Goal: Task Accomplishment & Management: Use online tool/utility

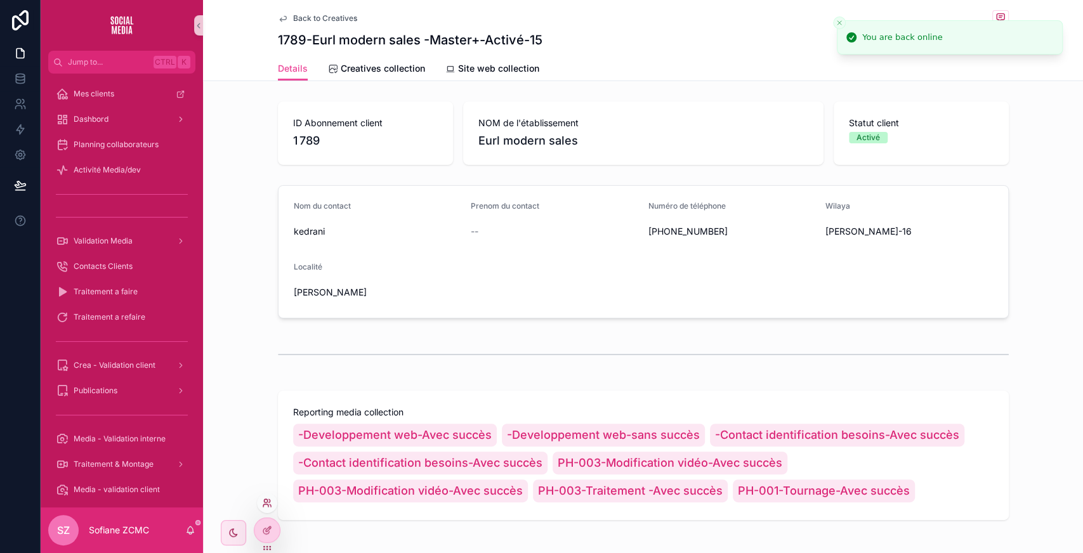
click at [268, 502] on icon at bounding box center [267, 503] width 10 height 10
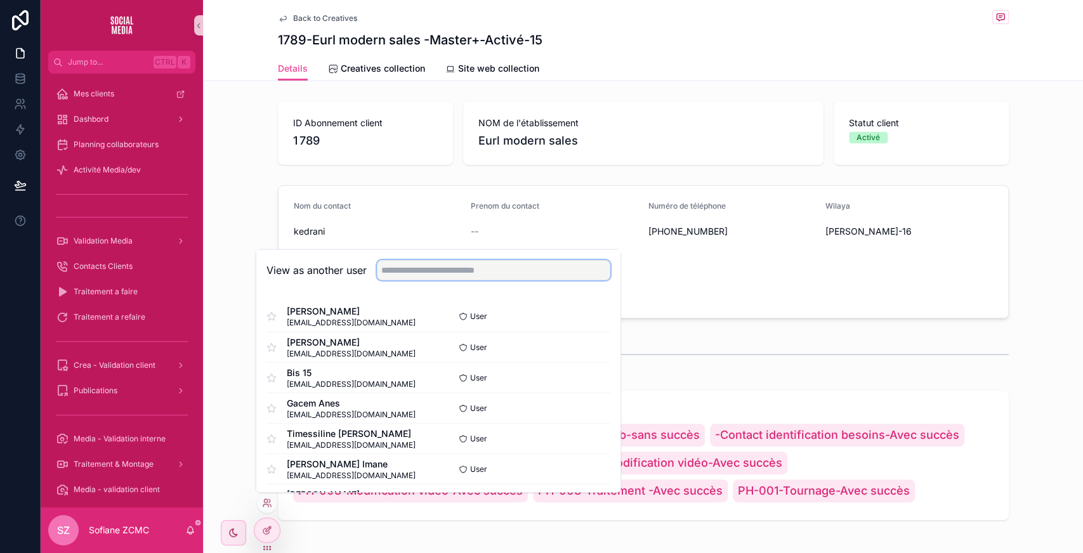
click at [437, 268] on input "text" at bounding box center [493, 270] width 233 height 20
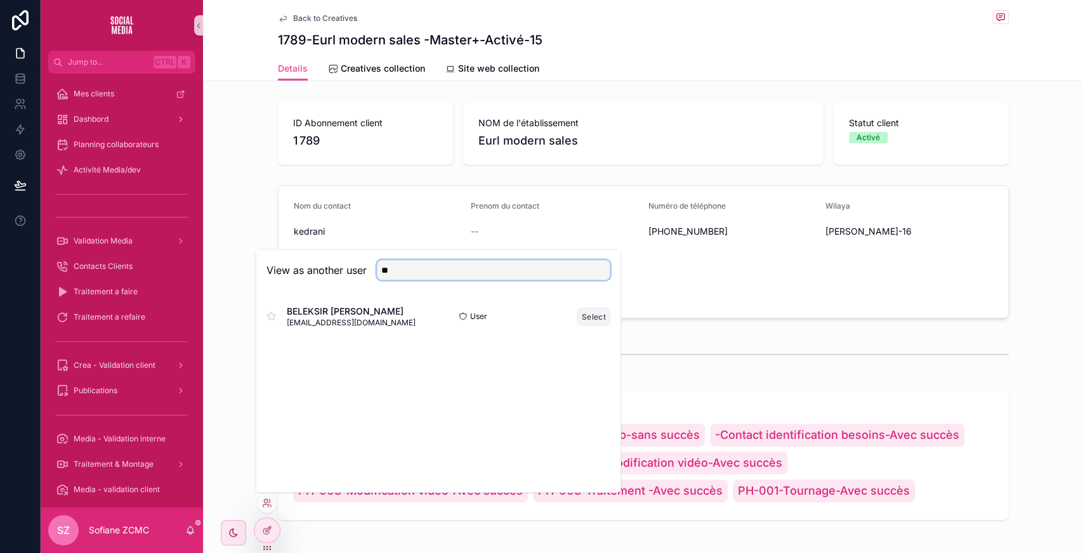
type input "**"
click at [592, 316] on button "Select" at bounding box center [593, 316] width 33 height 18
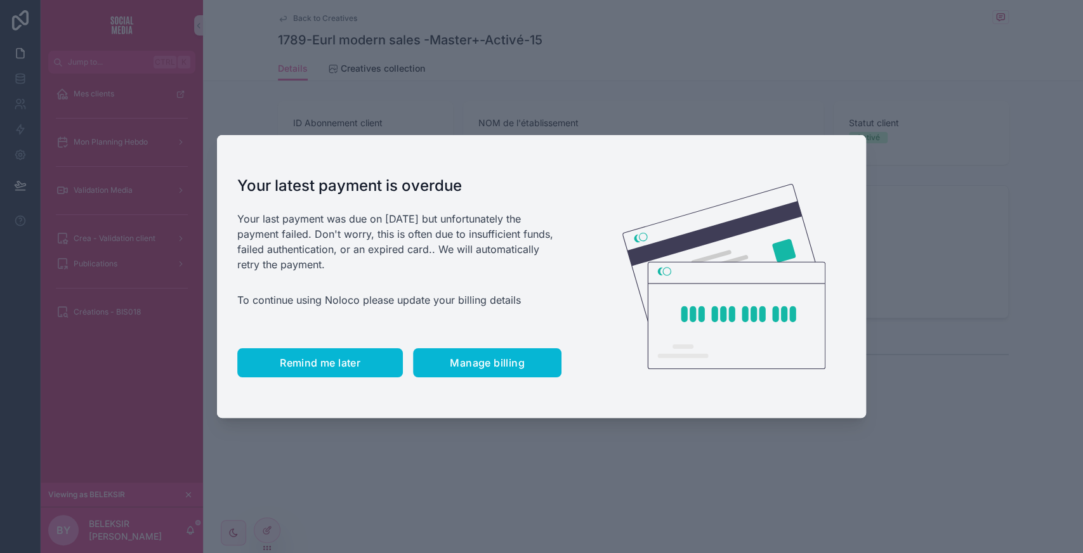
click at [315, 362] on span "Remind me later" at bounding box center [320, 362] width 81 height 13
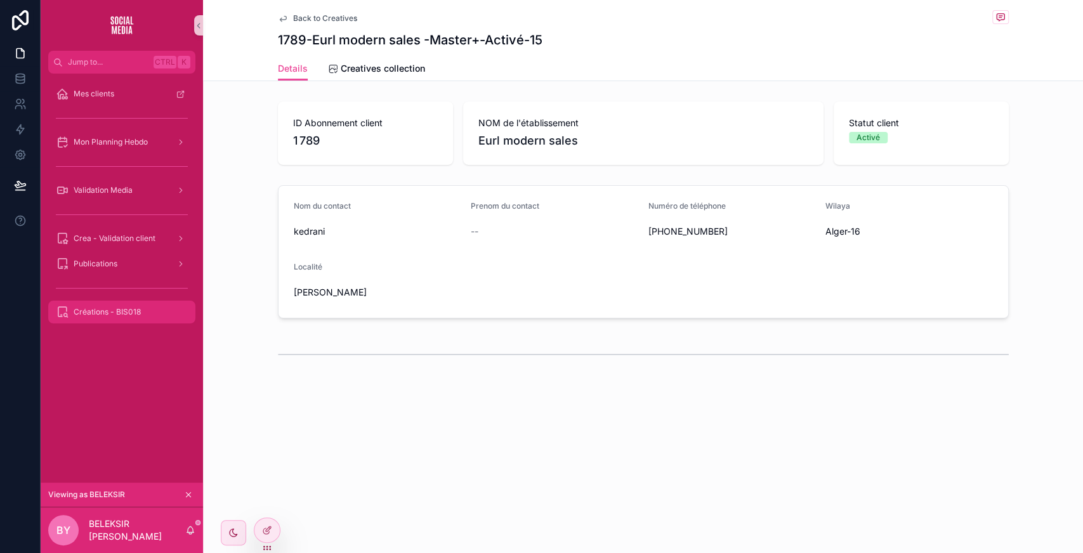
click at [114, 313] on span "Créations - BIS018" at bounding box center [107, 312] width 67 height 10
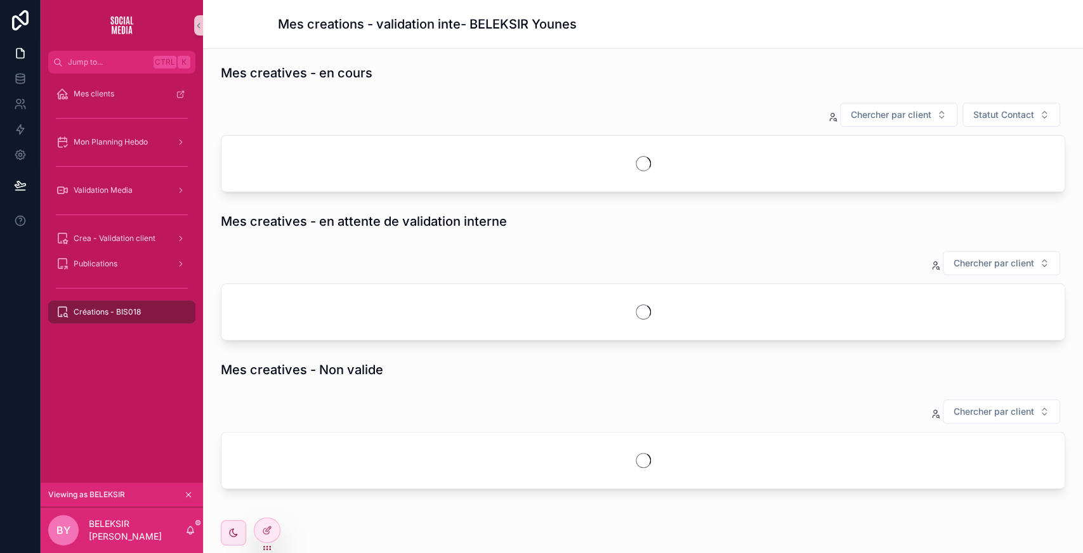
scroll to position [46, 0]
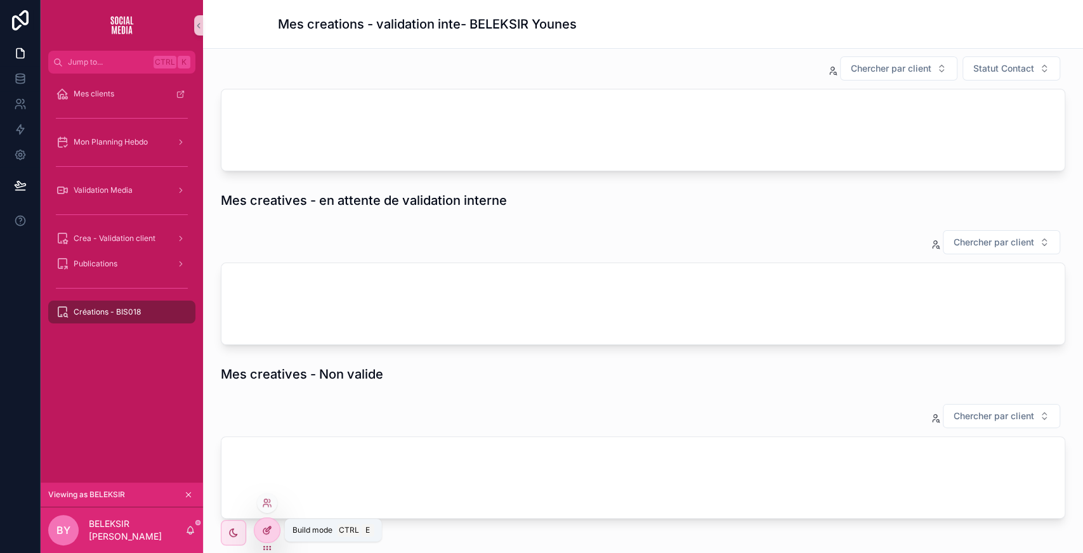
click at [264, 537] on div at bounding box center [266, 530] width 25 height 24
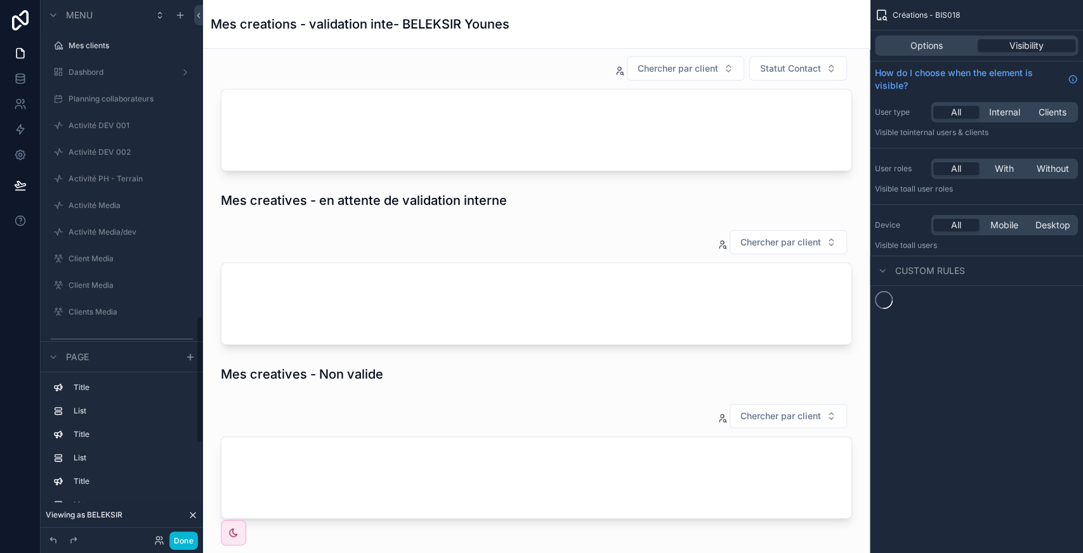
scroll to position [1334, 0]
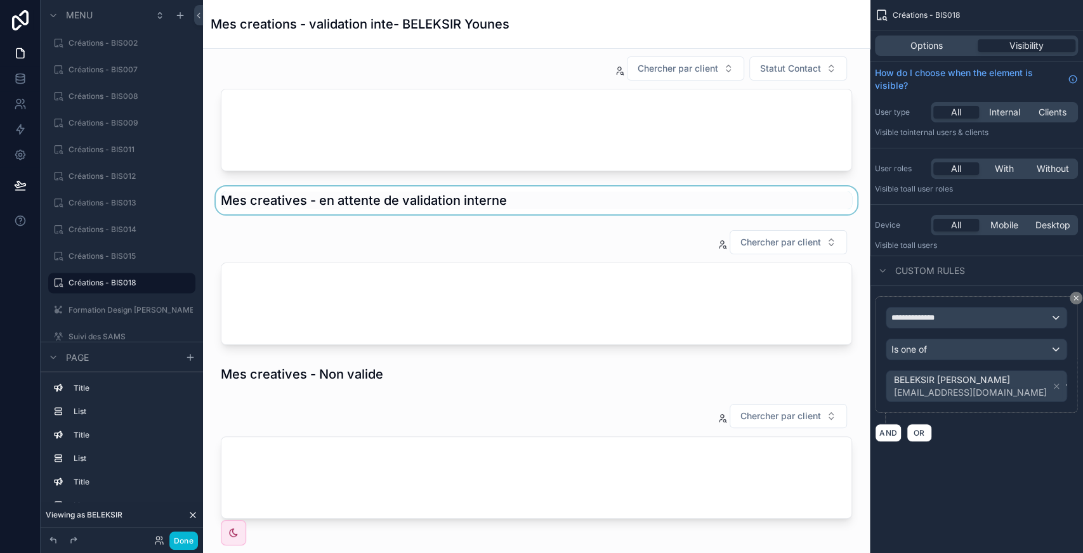
click at [614, 195] on div "scrollable content" at bounding box center [536, 200] width 646 height 28
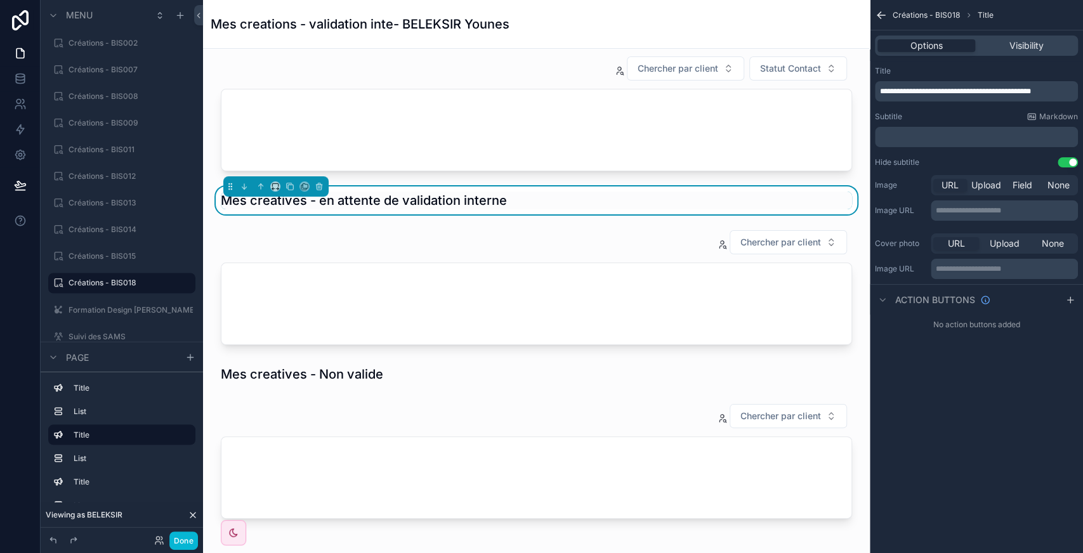
click at [537, 133] on div "scrollable content" at bounding box center [536, 114] width 646 height 126
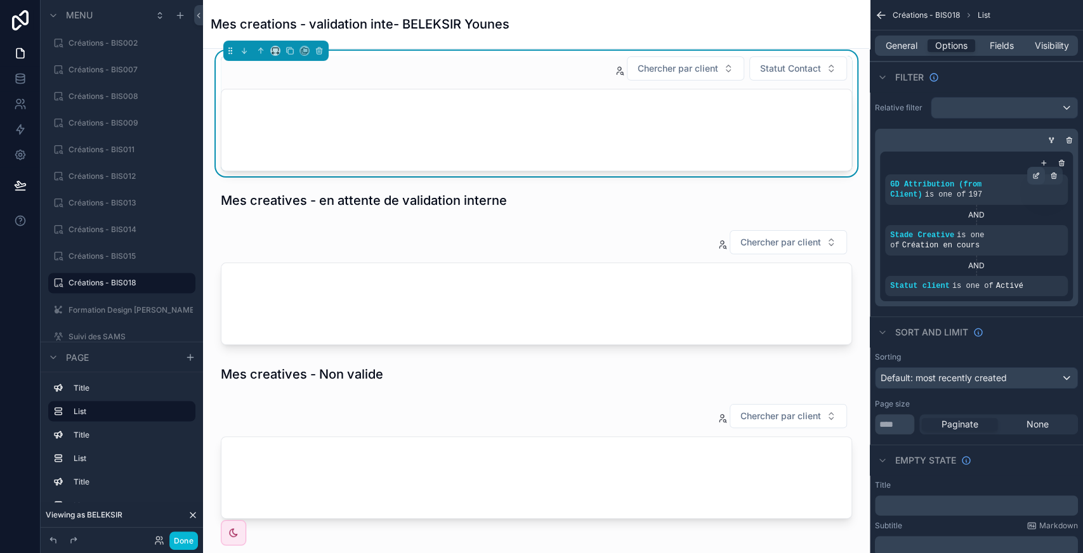
click at [1036, 177] on icon "scrollable content" at bounding box center [1036, 176] width 8 height 8
click at [122, 283] on label "Créations - BIS018" at bounding box center [118, 283] width 101 height 10
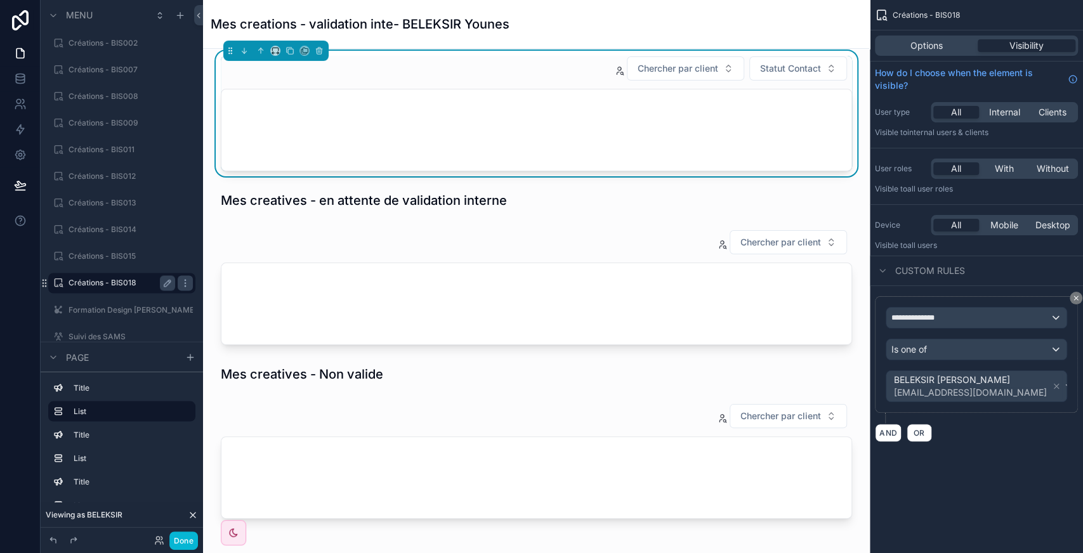
click at [449, 101] on div "scrollable content" at bounding box center [536, 129] width 630 height 81
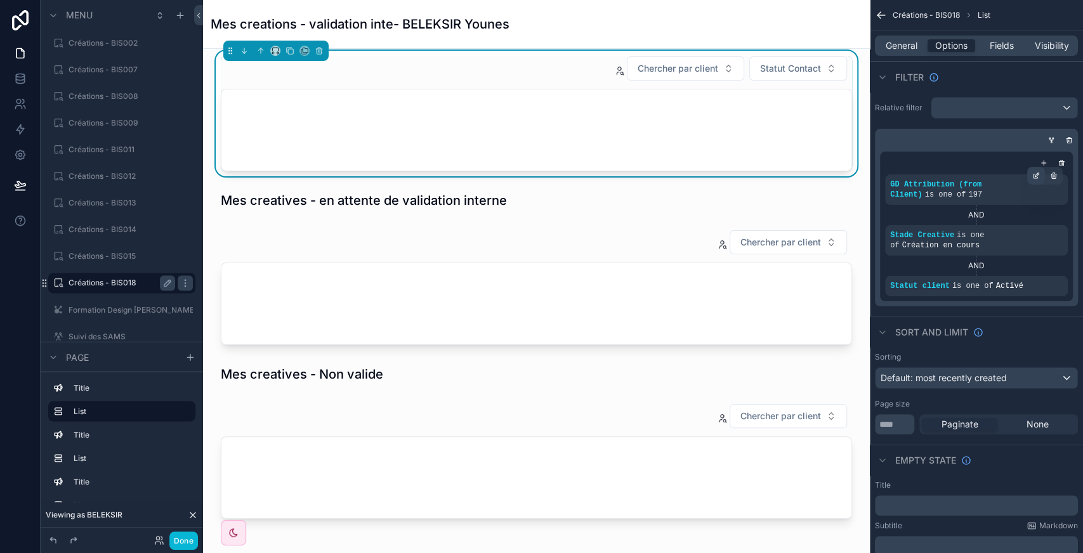
click at [1035, 177] on icon "scrollable content" at bounding box center [1036, 176] width 8 height 8
click at [655, 331] on div "scrollable content" at bounding box center [536, 288] width 646 height 126
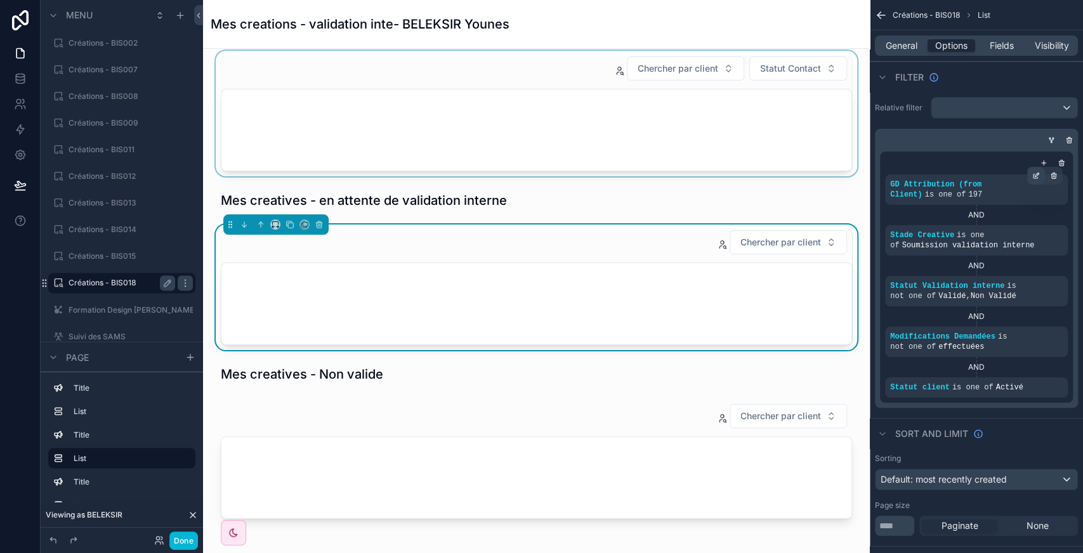
click at [1033, 179] on div "scrollable content" at bounding box center [1036, 176] width 18 height 18
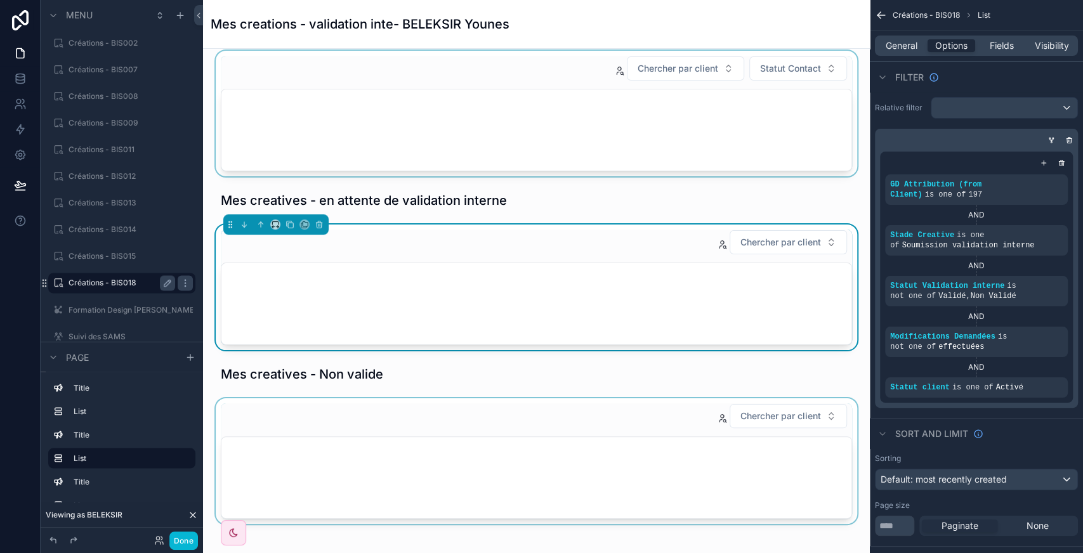
click at [689, 448] on div "scrollable content" at bounding box center [536, 461] width 646 height 126
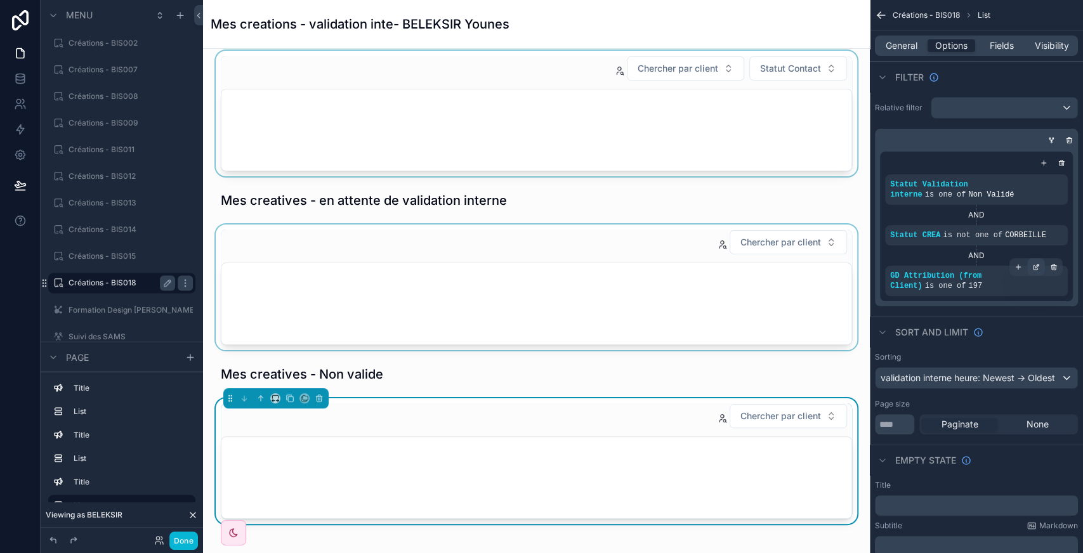
click at [1036, 263] on icon "scrollable content" at bounding box center [1036, 267] width 8 height 8
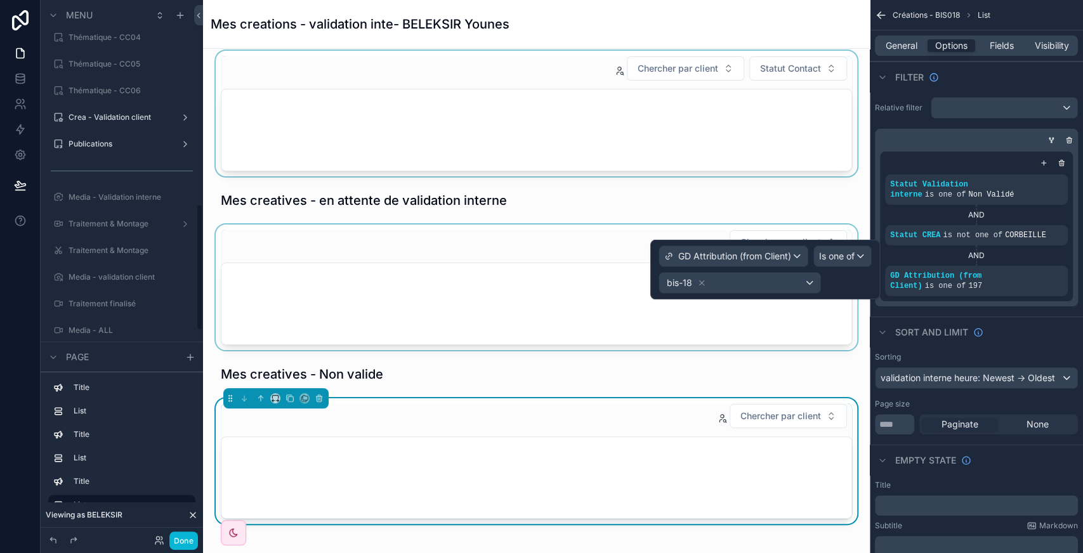
scroll to position [860, 0]
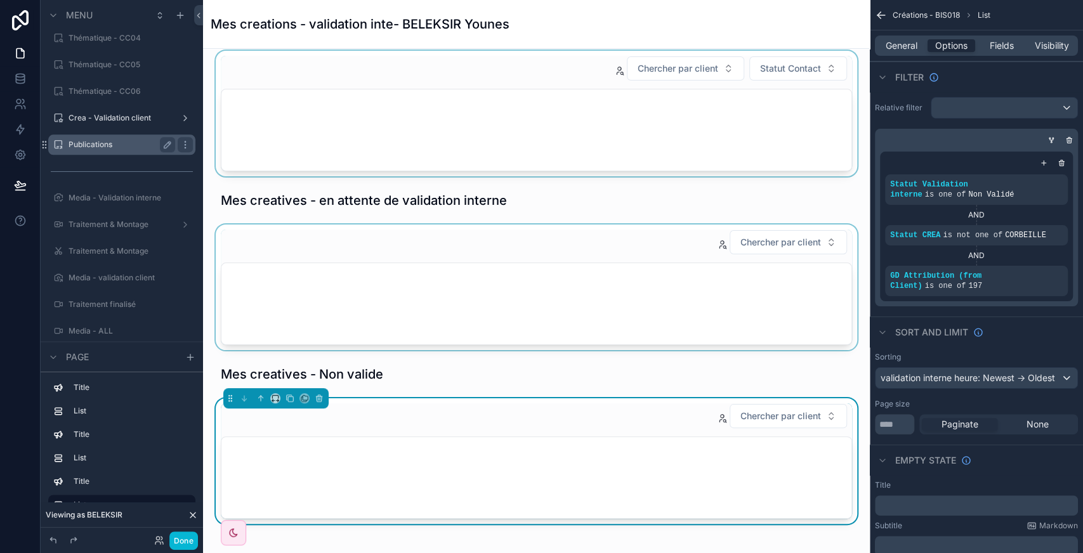
click at [114, 146] on label "Publications" at bounding box center [118, 145] width 101 height 10
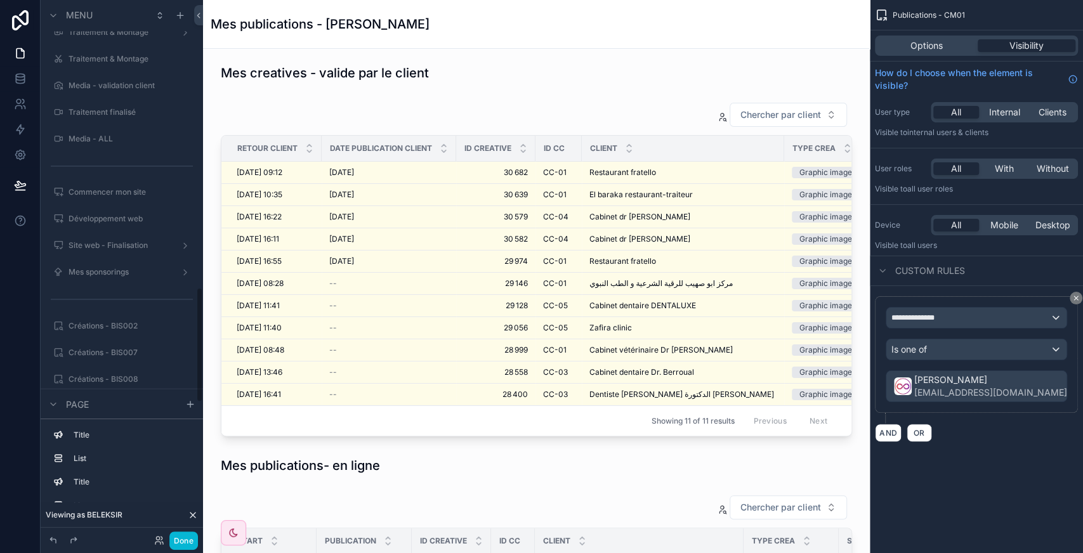
scroll to position [1346, 0]
click at [189, 549] on button "Done" at bounding box center [183, 540] width 29 height 18
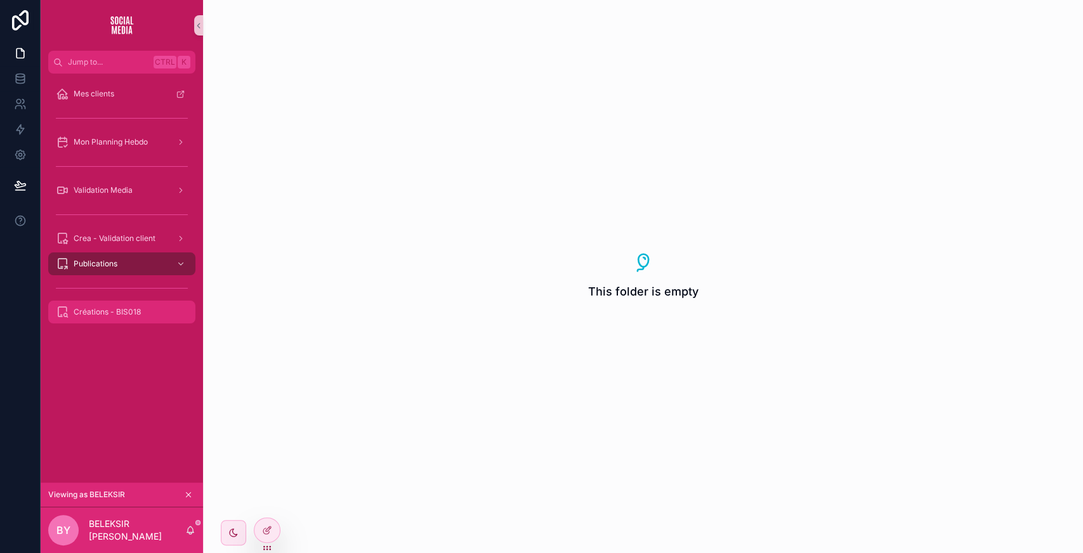
click at [122, 304] on div "Créations - BIS018" at bounding box center [122, 312] width 132 height 20
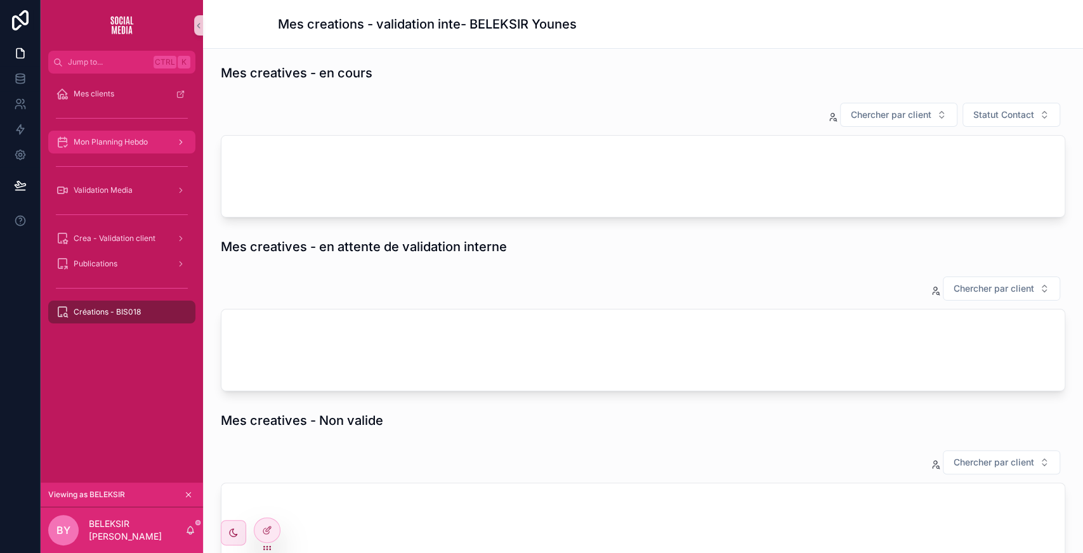
click at [135, 141] on span "Mon Planning Hebdo" at bounding box center [111, 142] width 74 height 10
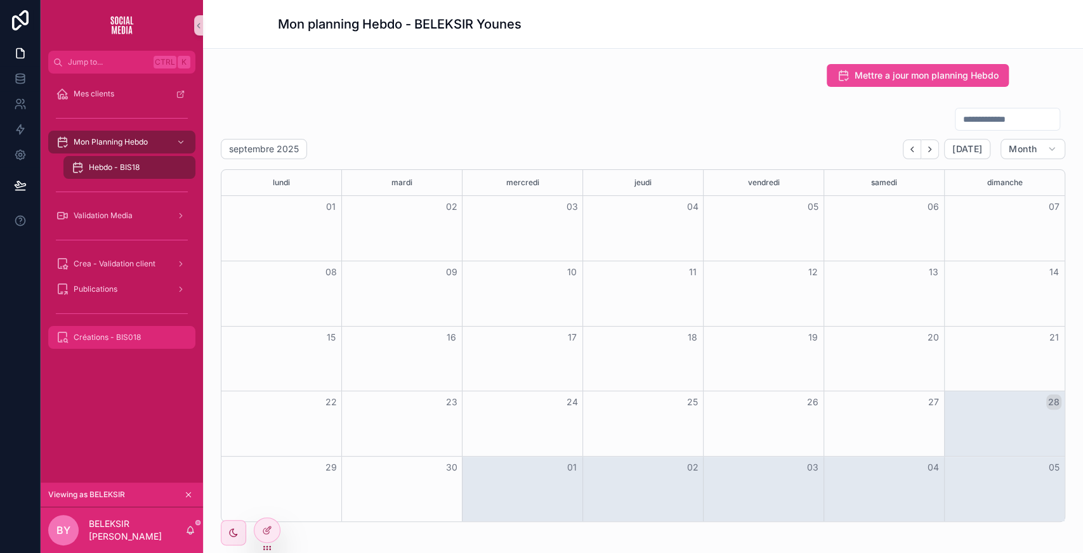
click at [129, 329] on div "Créations - BIS018" at bounding box center [122, 337] width 132 height 20
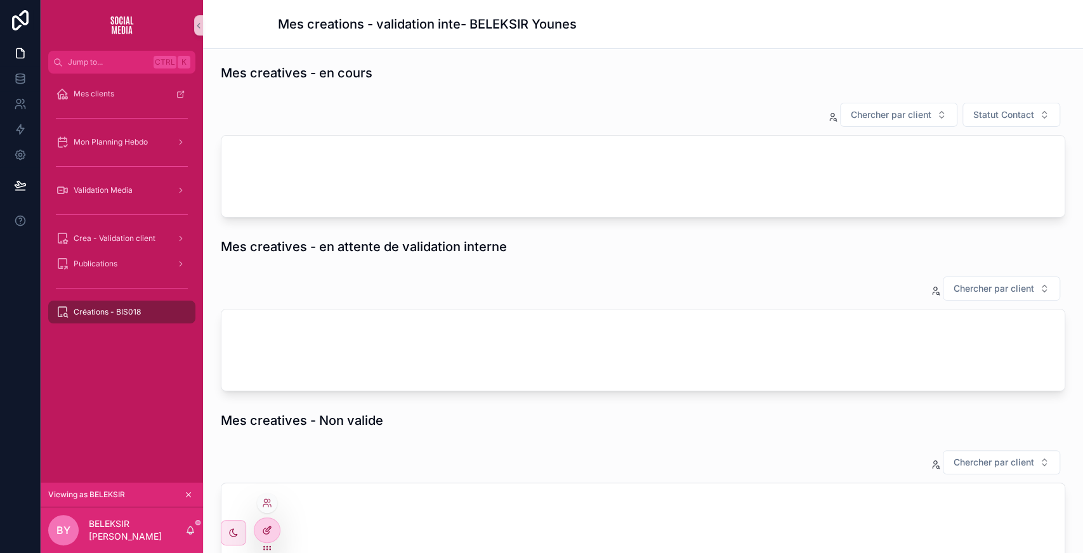
click at [260, 525] on div at bounding box center [266, 530] width 25 height 24
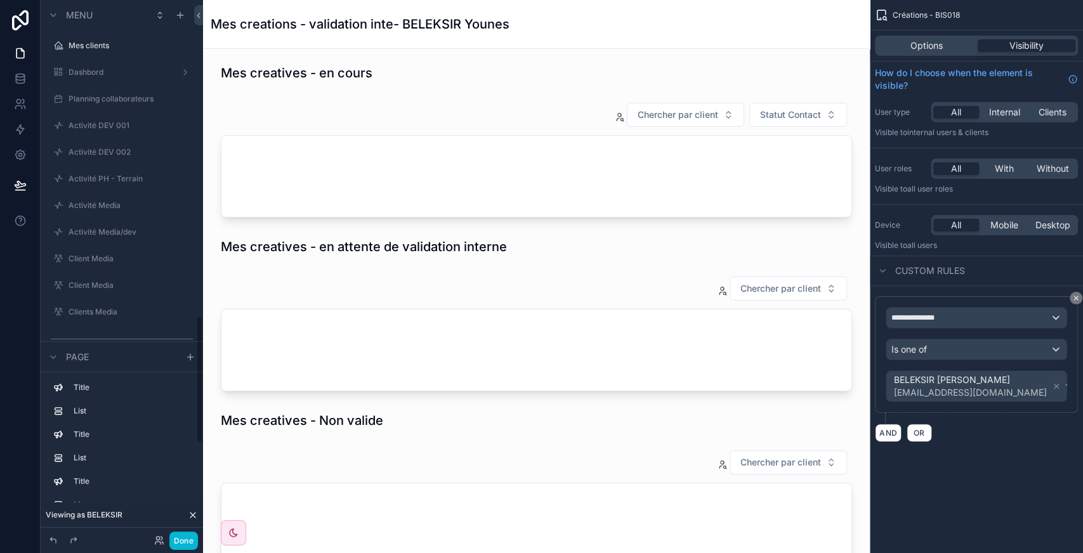
scroll to position [1334, 0]
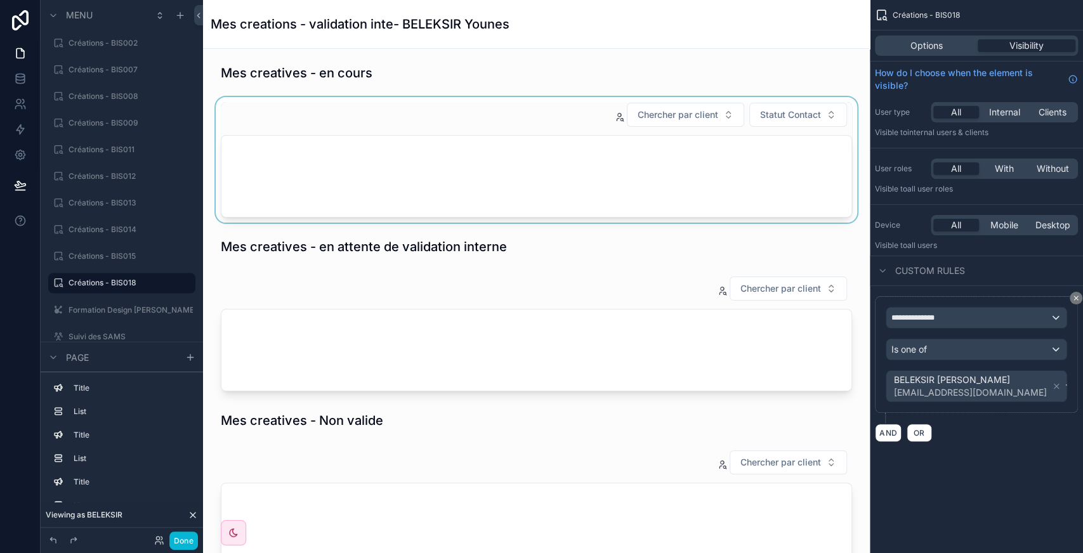
click at [553, 113] on div "scrollable content" at bounding box center [536, 160] width 646 height 126
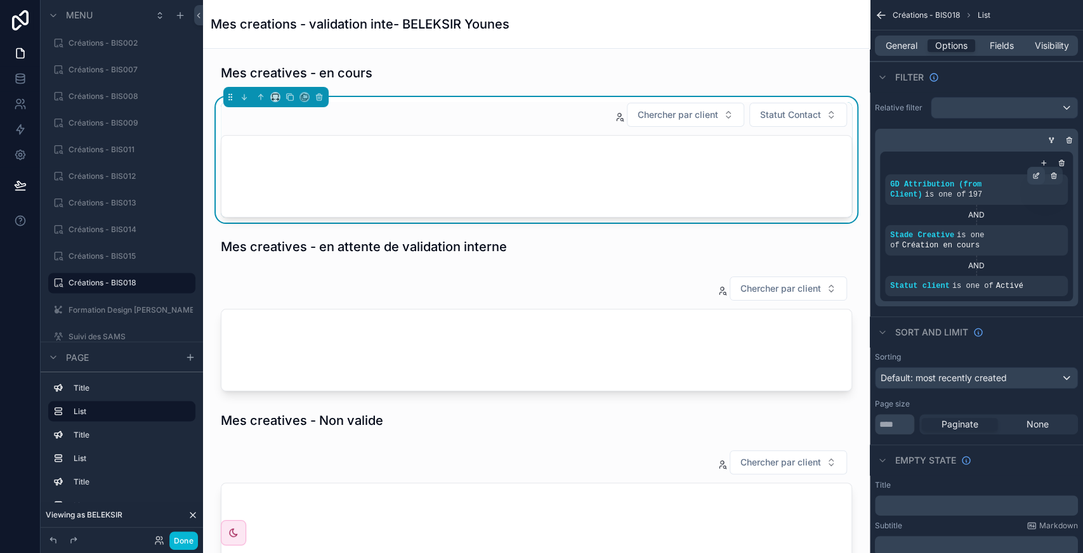
click at [1037, 177] on icon "scrollable content" at bounding box center [1035, 176] width 4 height 4
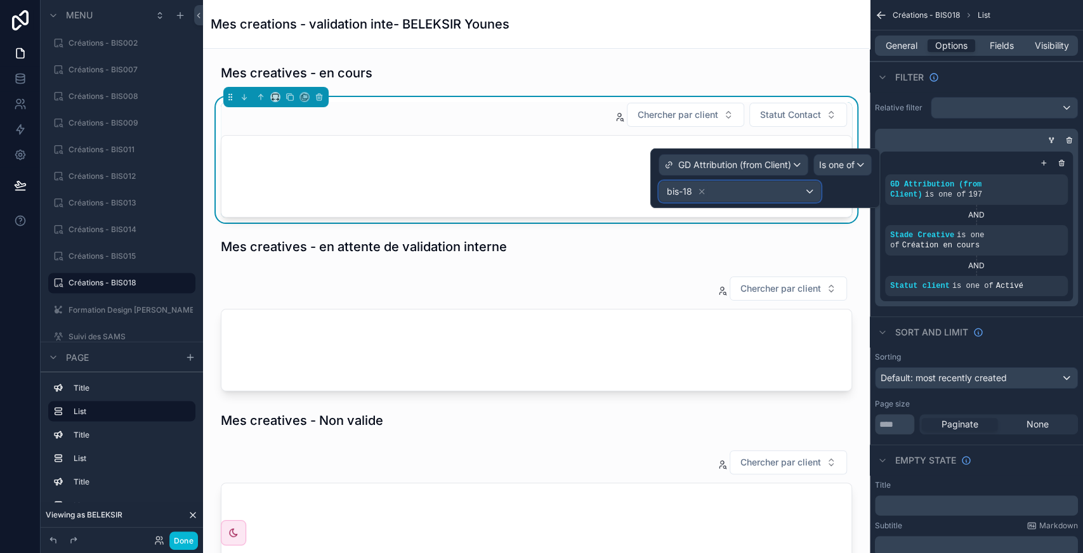
click at [788, 188] on div "bis-18" at bounding box center [739, 191] width 161 height 20
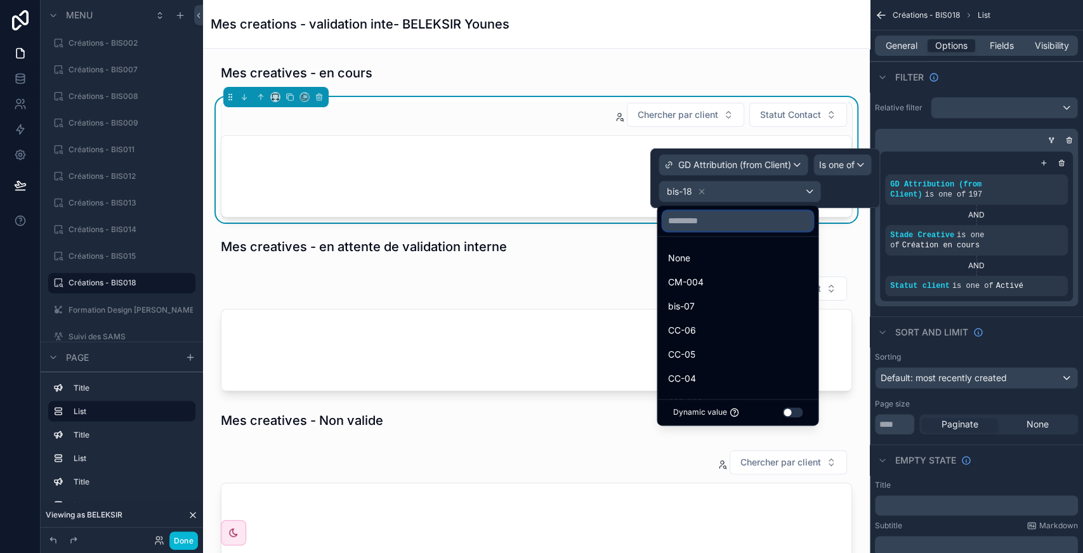
click at [732, 218] on input "text" at bounding box center [737, 221] width 150 height 20
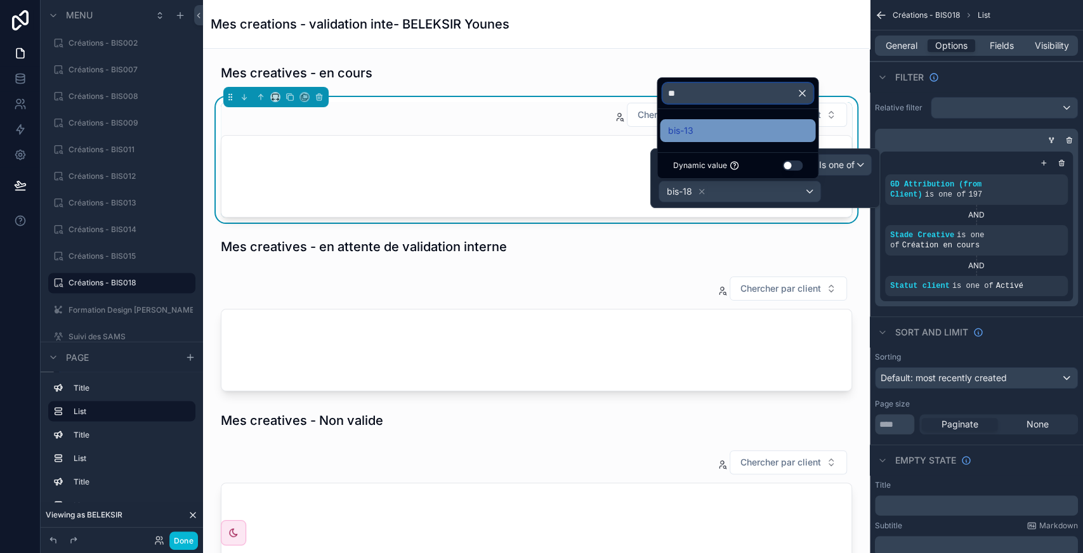
type input "**"
click at [690, 137] on span "bis-13" at bounding box center [679, 130] width 25 height 15
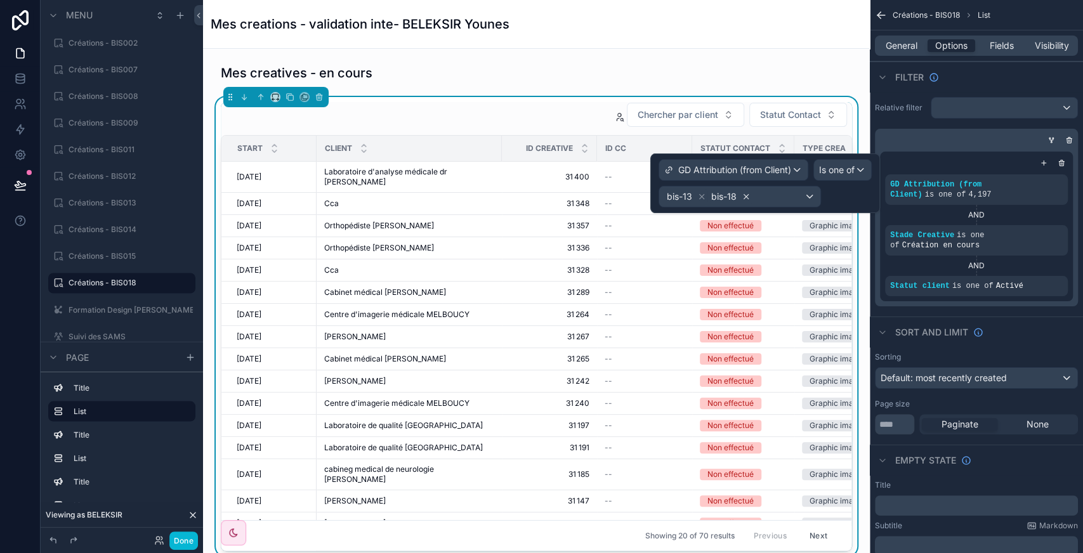
click at [745, 197] on icon at bounding box center [745, 196] width 9 height 9
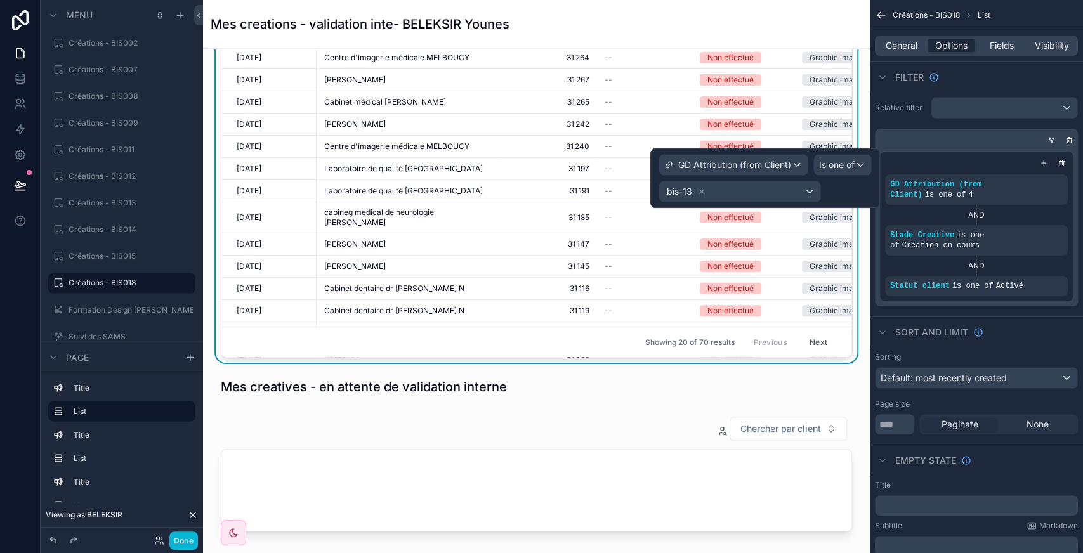
scroll to position [194, 0]
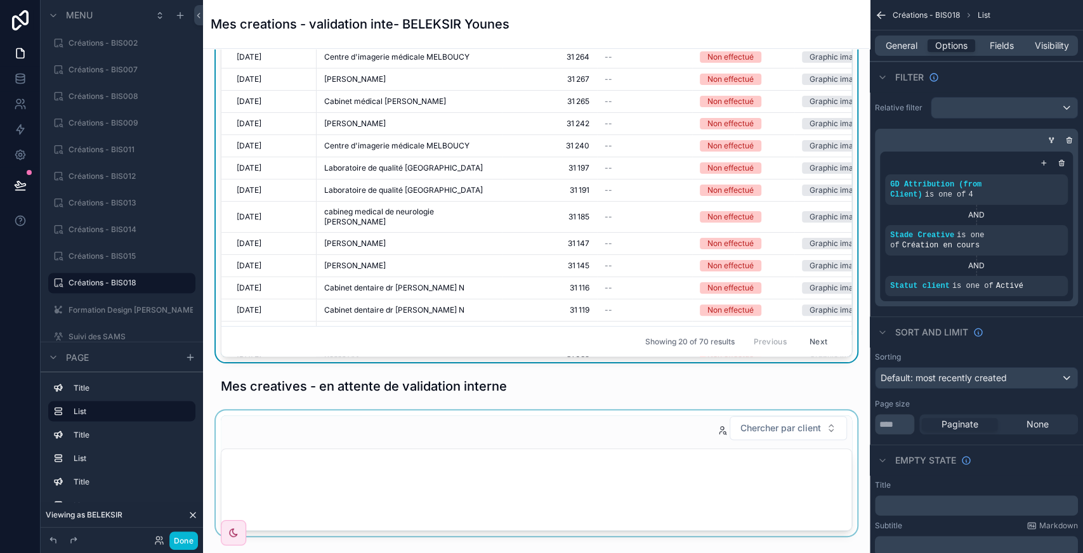
click at [554, 466] on div "scrollable content" at bounding box center [536, 473] width 646 height 126
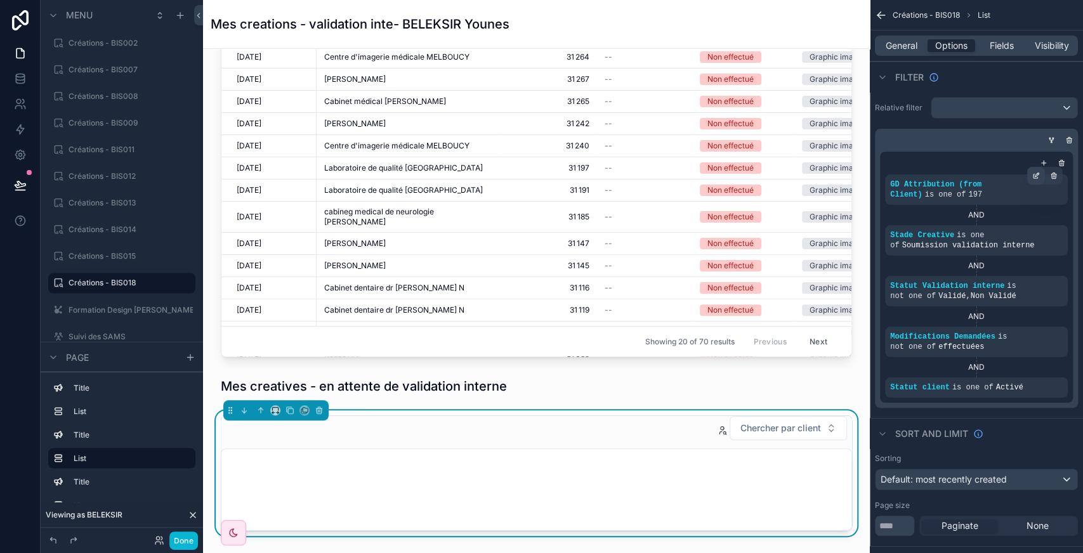
click at [1028, 174] on div "scrollable content" at bounding box center [1036, 176] width 18 height 18
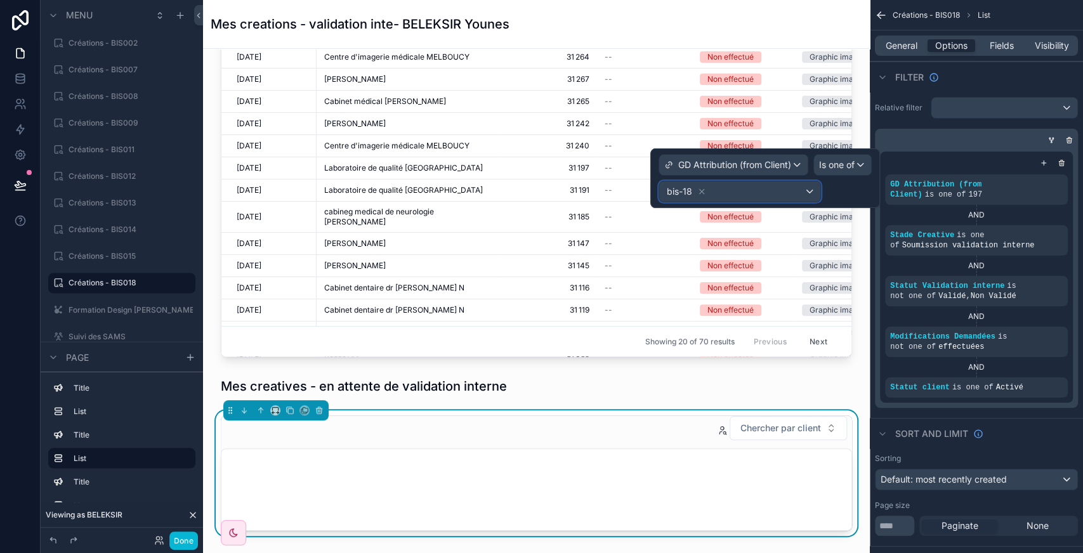
click at [774, 186] on div "bis-18" at bounding box center [739, 191] width 161 height 20
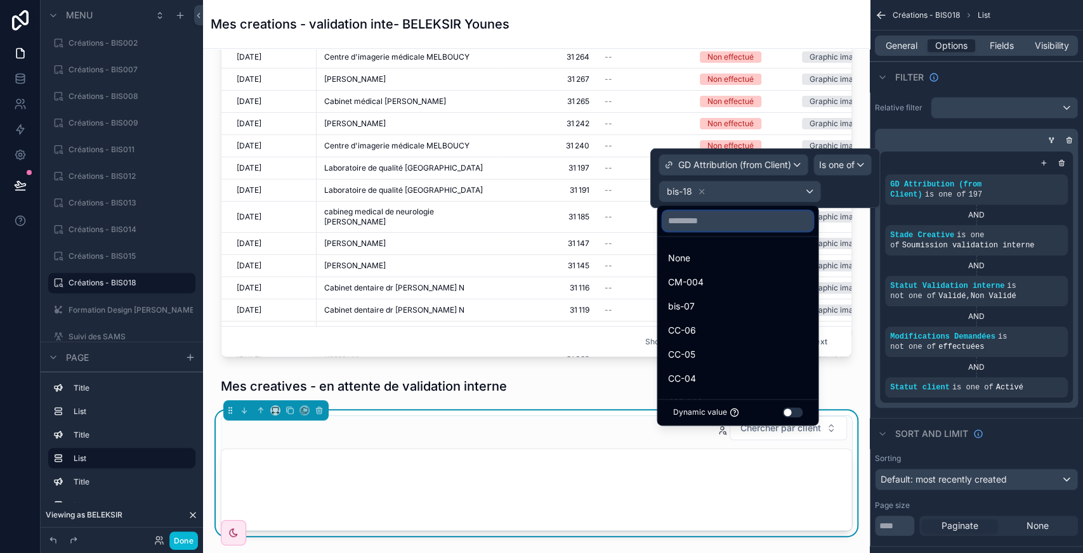
click at [674, 214] on input "text" at bounding box center [737, 221] width 150 height 20
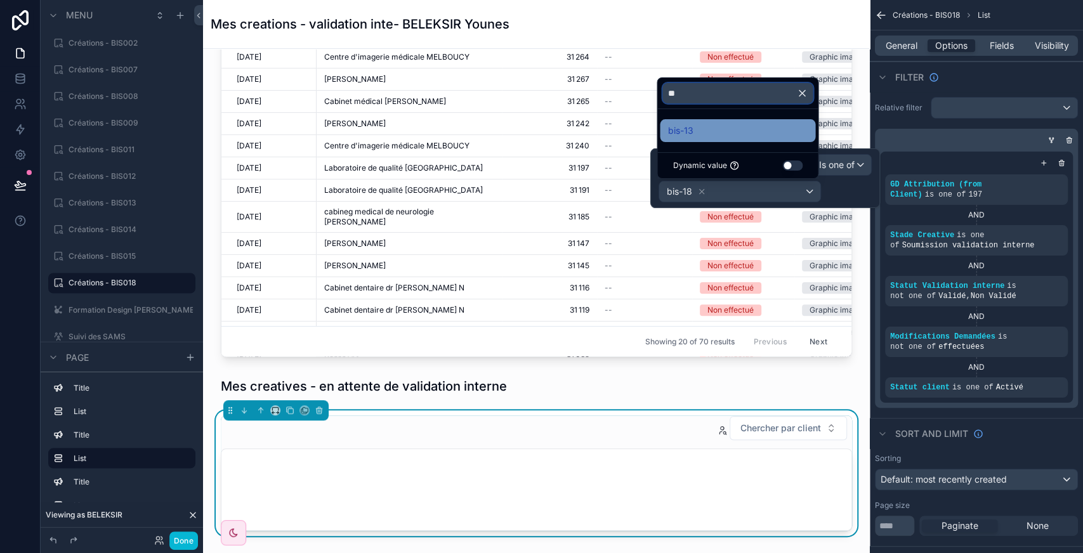
type input "**"
click at [712, 124] on div "bis-13" at bounding box center [737, 130] width 140 height 15
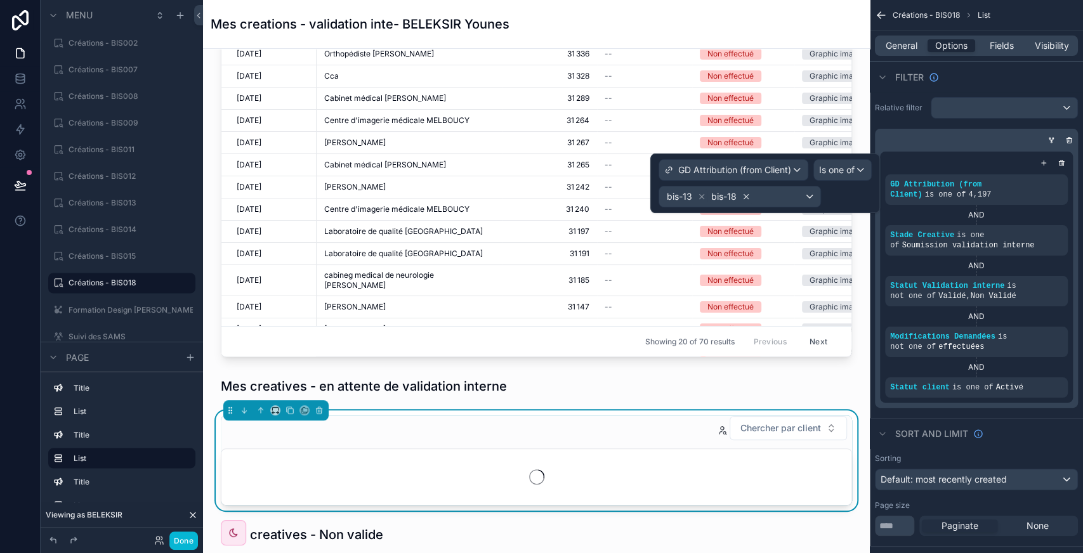
click at [741, 200] on icon at bounding box center [745, 196] width 9 height 9
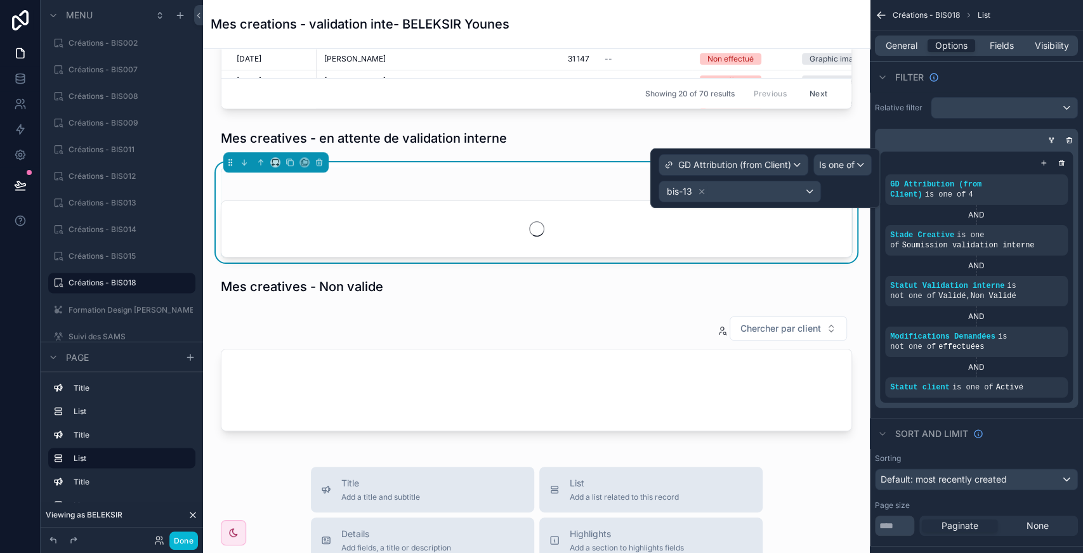
scroll to position [505, 0]
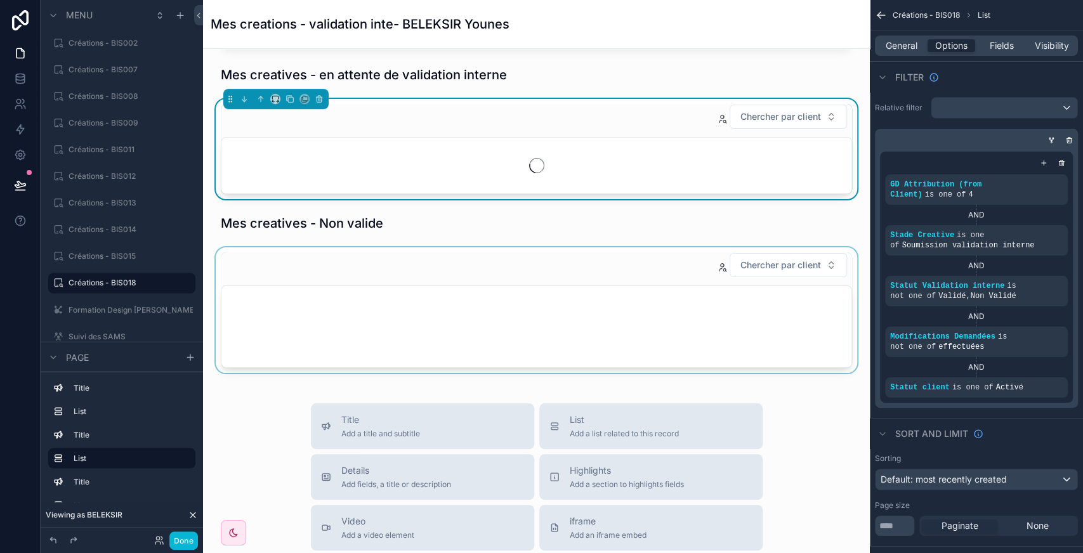
click at [643, 267] on div "scrollable content" at bounding box center [536, 310] width 646 height 126
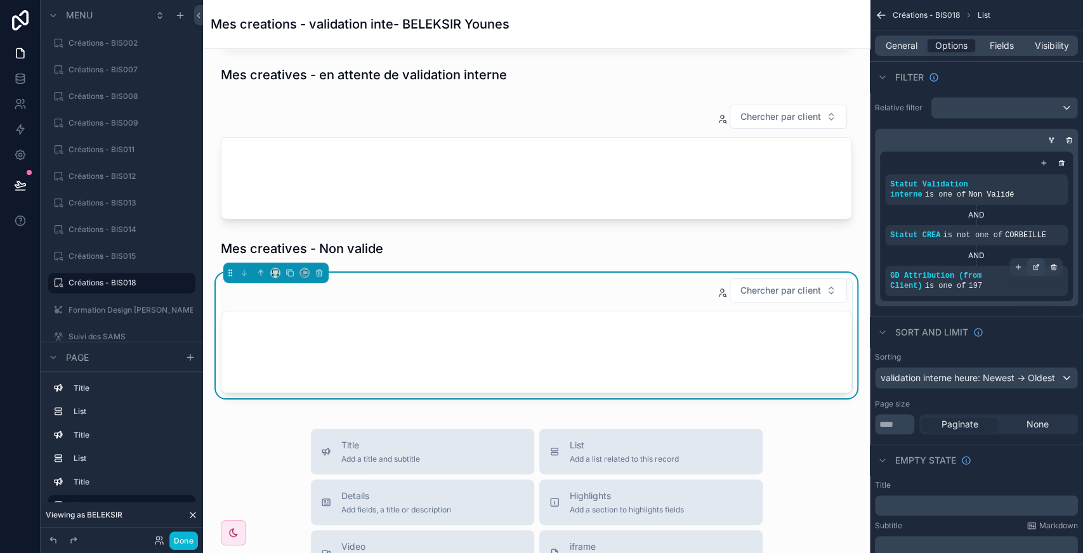
click at [1037, 268] on icon "scrollable content" at bounding box center [1035, 268] width 4 height 4
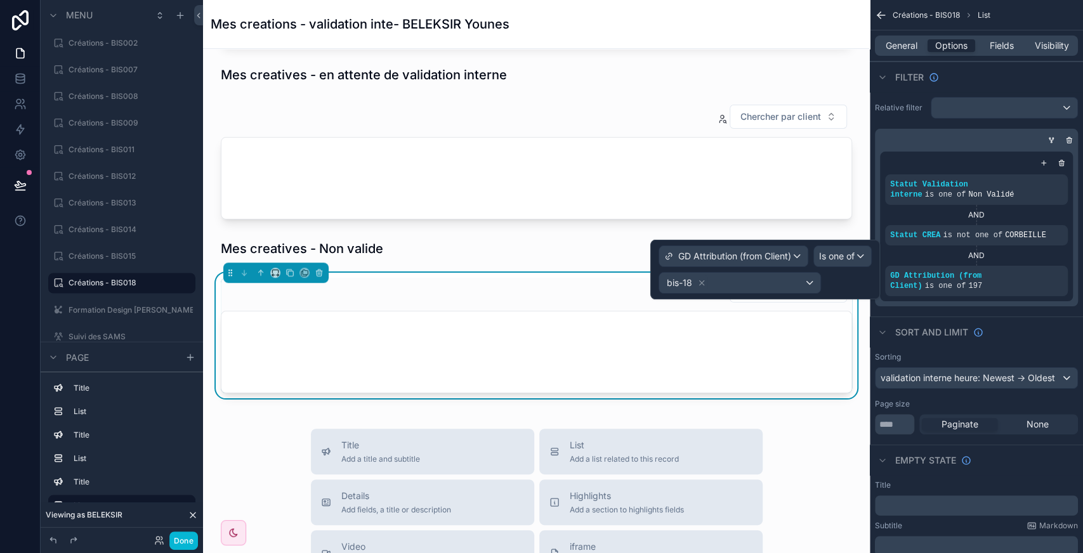
click at [755, 293] on div "GD Attribution (from Client) Is one of bis-18" at bounding box center [765, 270] width 230 height 60
click at [750, 286] on div "bis-18" at bounding box center [739, 283] width 161 height 20
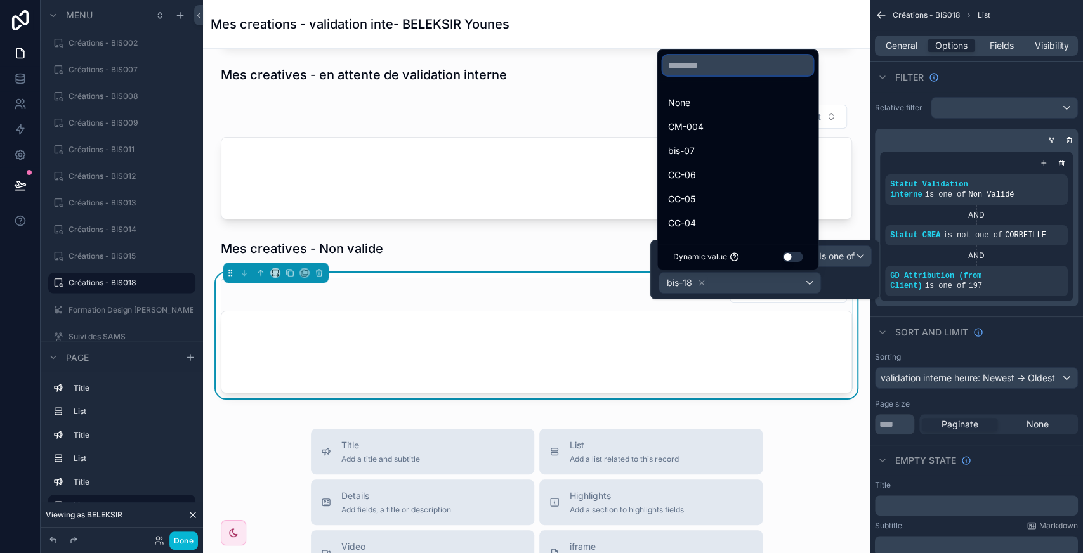
click at [727, 58] on input "text" at bounding box center [737, 65] width 150 height 20
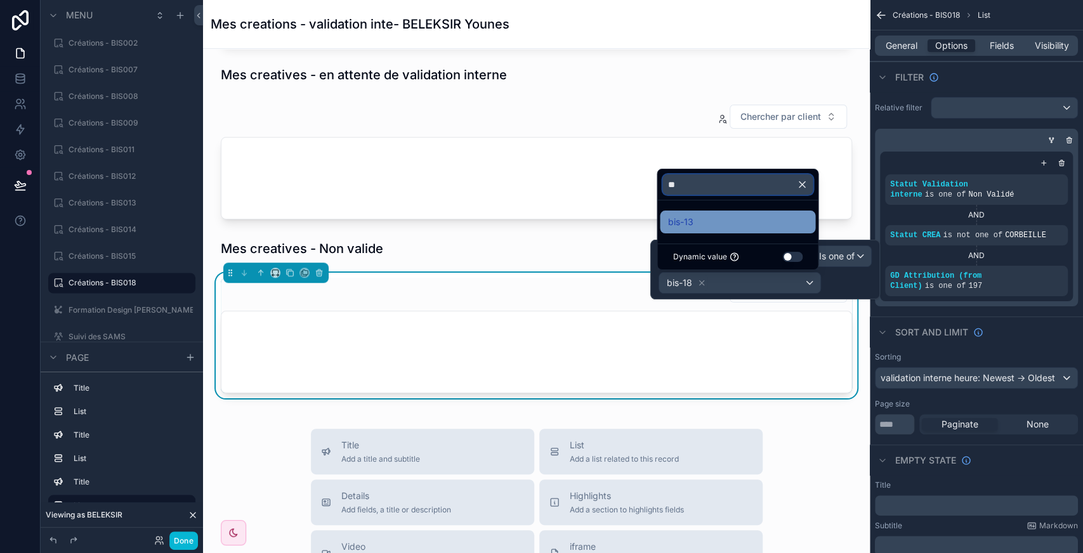
type input "**"
click at [729, 223] on div "bis-13" at bounding box center [737, 221] width 140 height 15
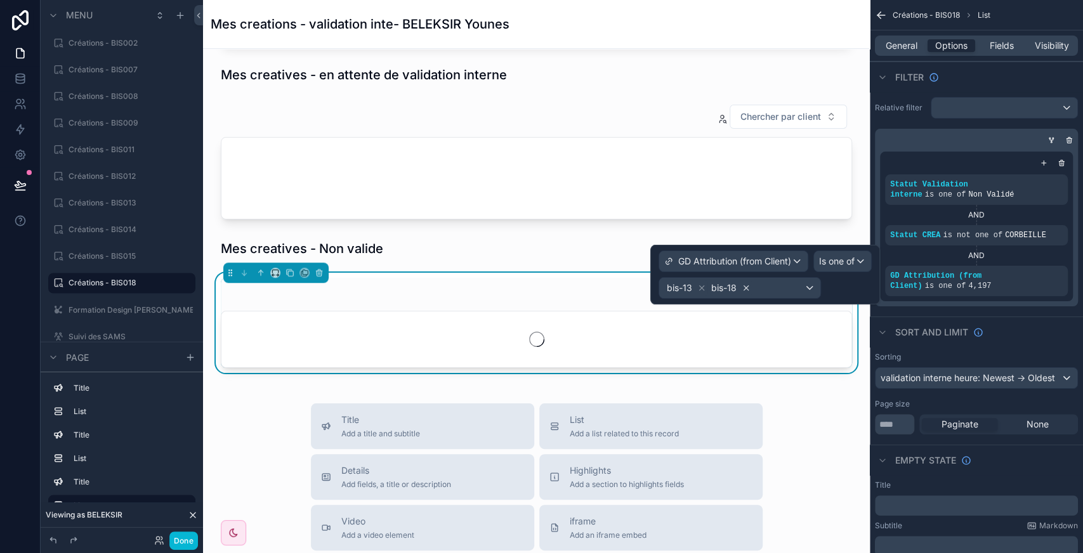
click at [743, 289] on icon at bounding box center [745, 287] width 9 height 9
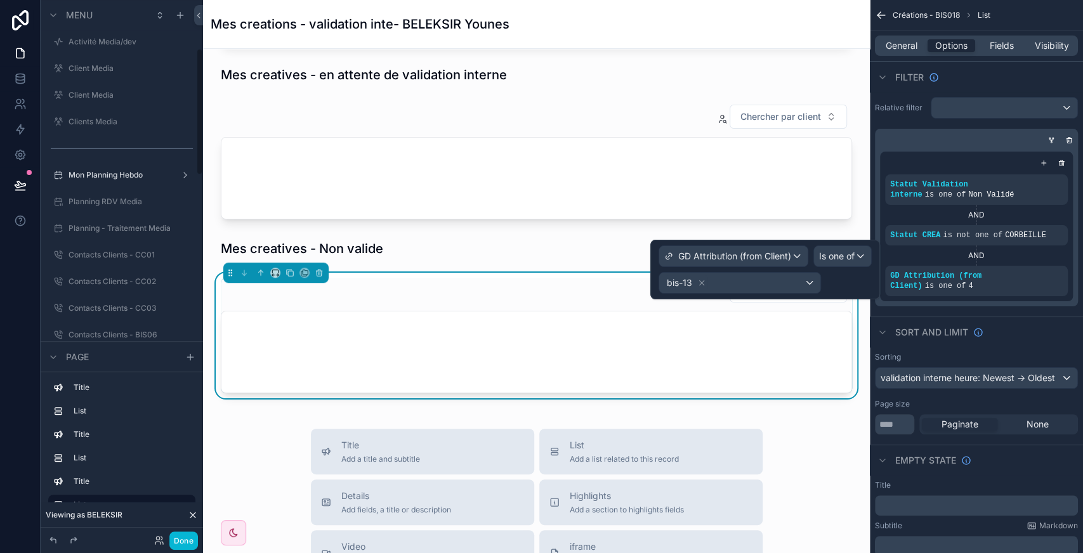
scroll to position [209, 0]
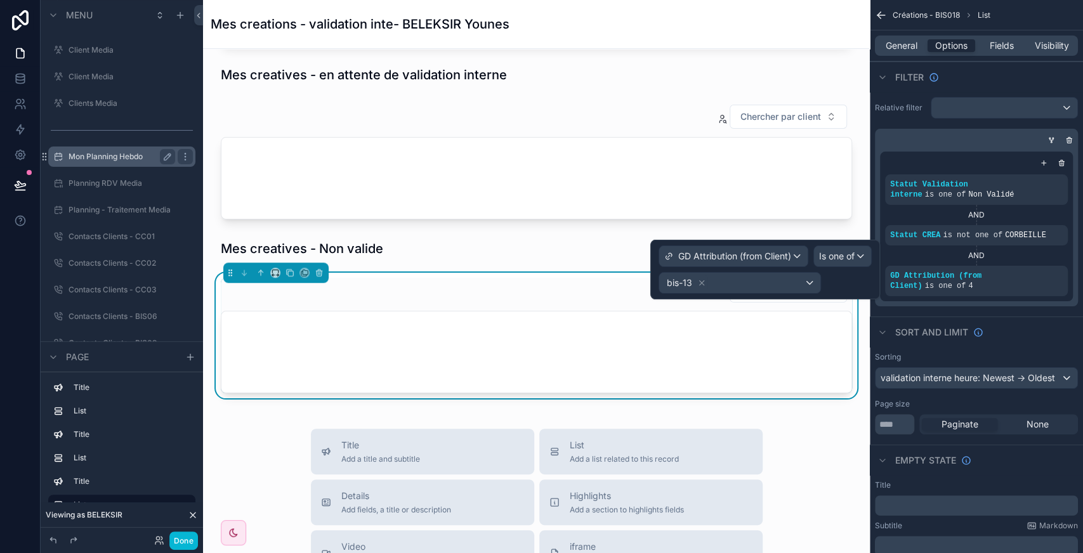
click at [112, 158] on label "Mon Planning Hebdo" at bounding box center [118, 157] width 101 height 10
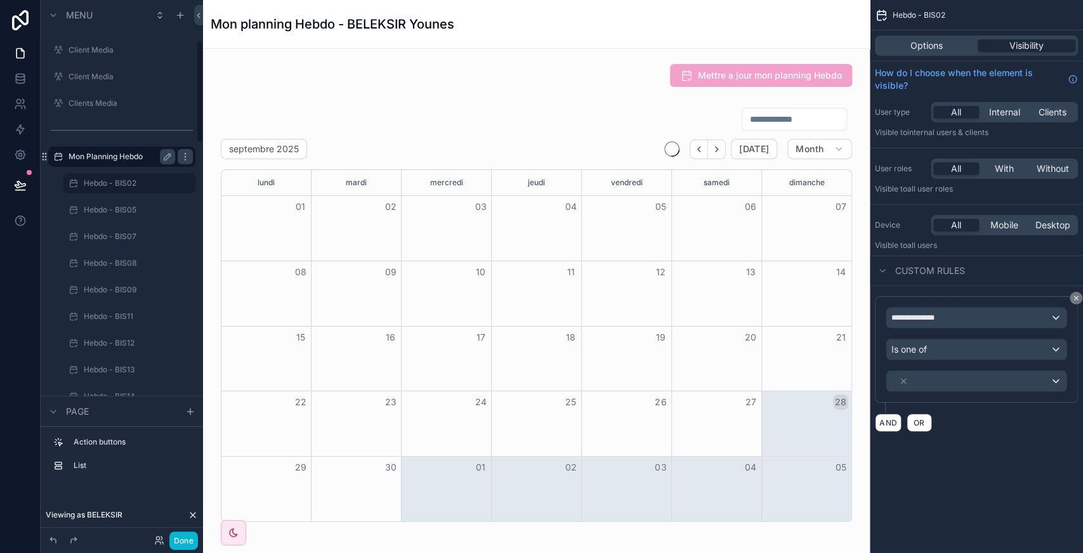
scroll to position [299, 0]
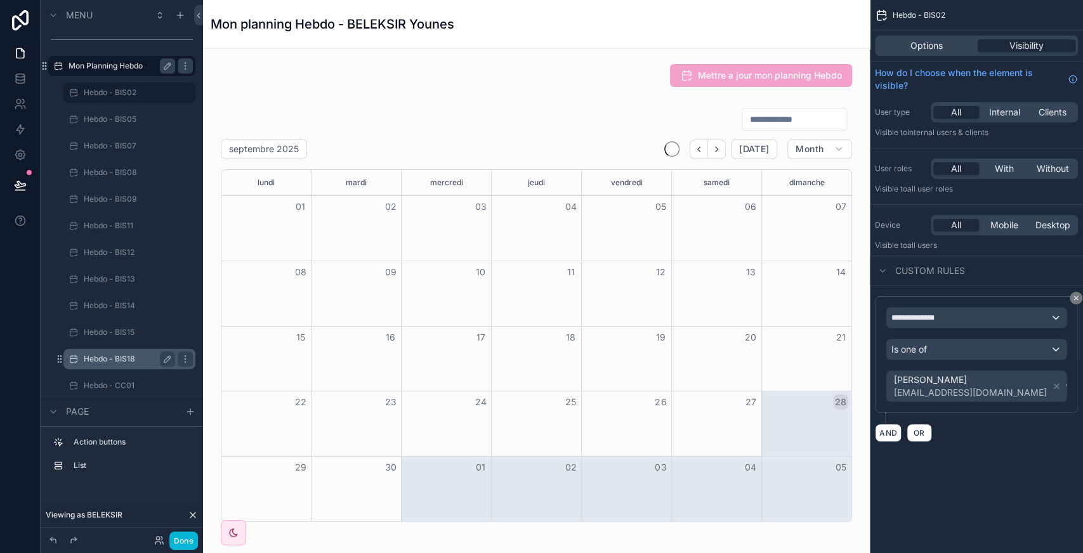
click at [121, 360] on label "Hebdo - BIS18" at bounding box center [127, 359] width 86 height 10
click at [634, 128] on div "scrollable content" at bounding box center [536, 314] width 646 height 425
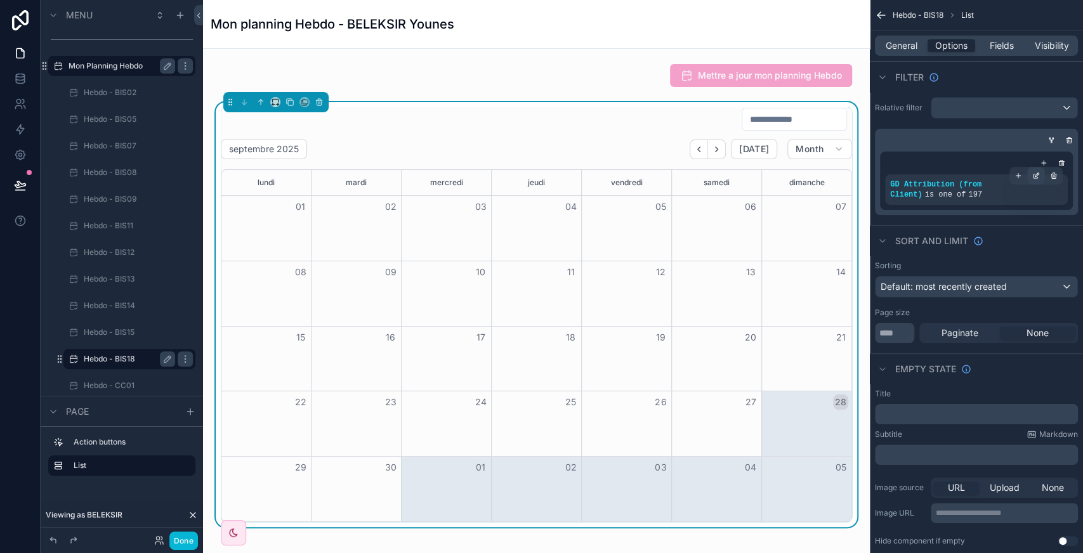
click at [1035, 175] on icon "scrollable content" at bounding box center [1037, 175] width 4 height 4
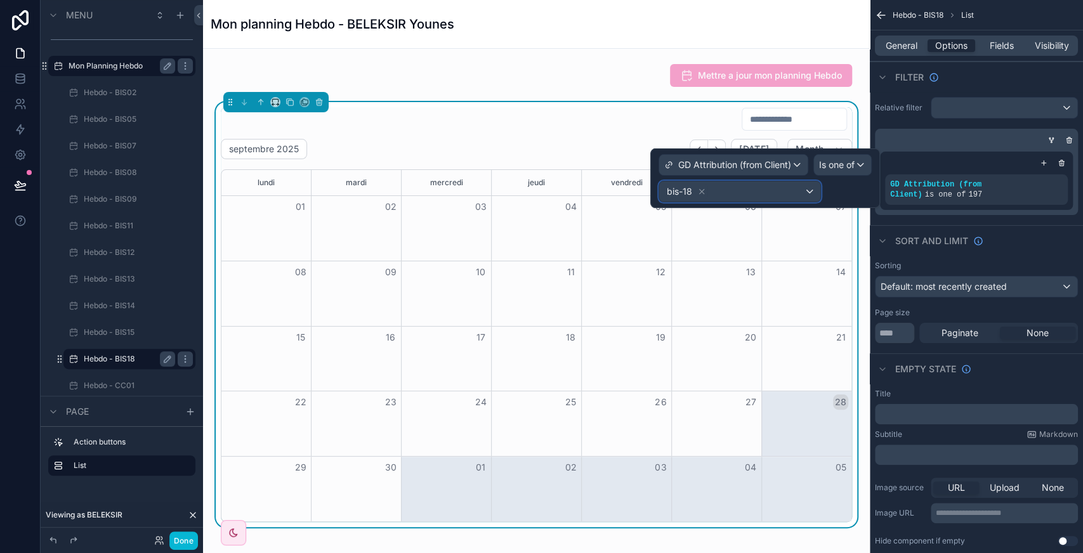
click at [794, 193] on div "bis-18" at bounding box center [739, 191] width 161 height 20
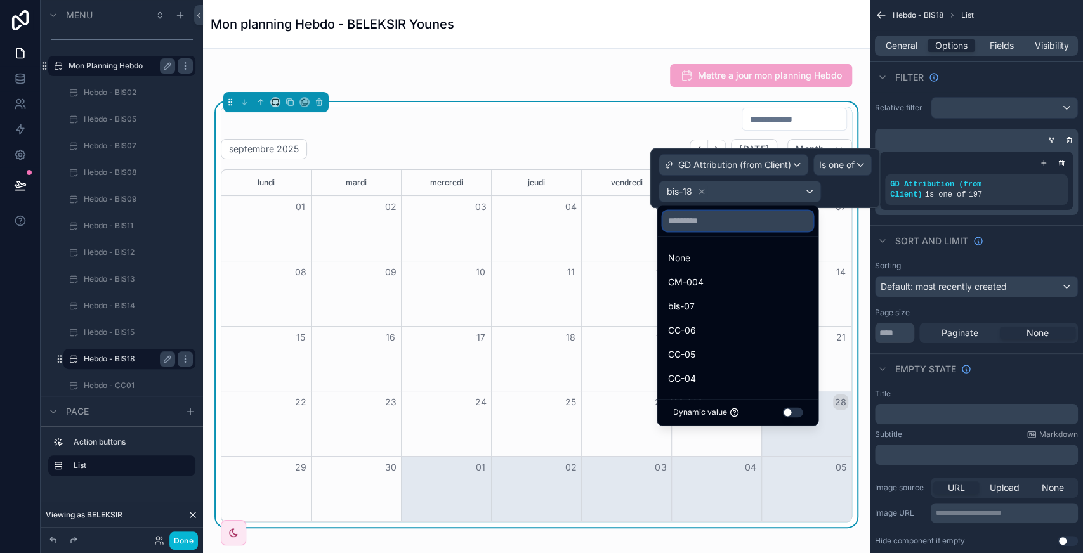
click at [707, 217] on input "text" at bounding box center [737, 221] width 150 height 20
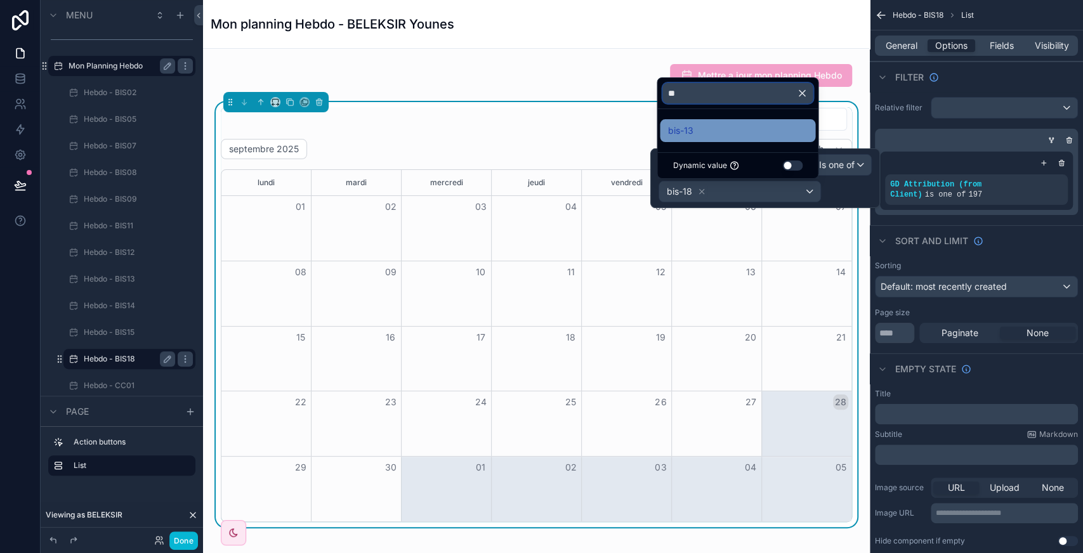
type input "**"
click at [710, 127] on div "bis-13" at bounding box center [737, 130] width 140 height 15
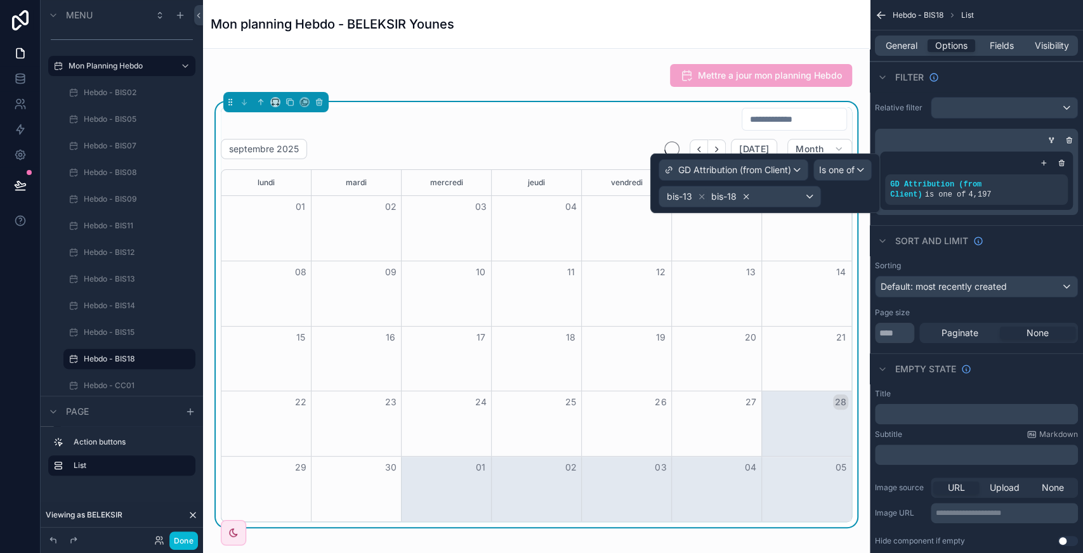
click at [742, 192] on icon at bounding box center [745, 196] width 9 height 9
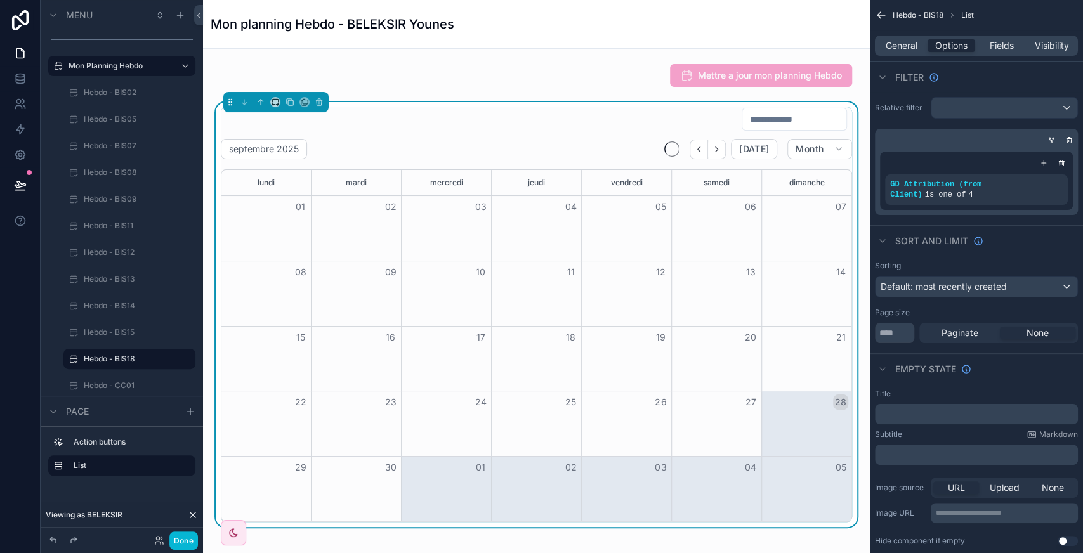
click at [1048, 227] on div "Sort And Limit" at bounding box center [976, 240] width 213 height 30
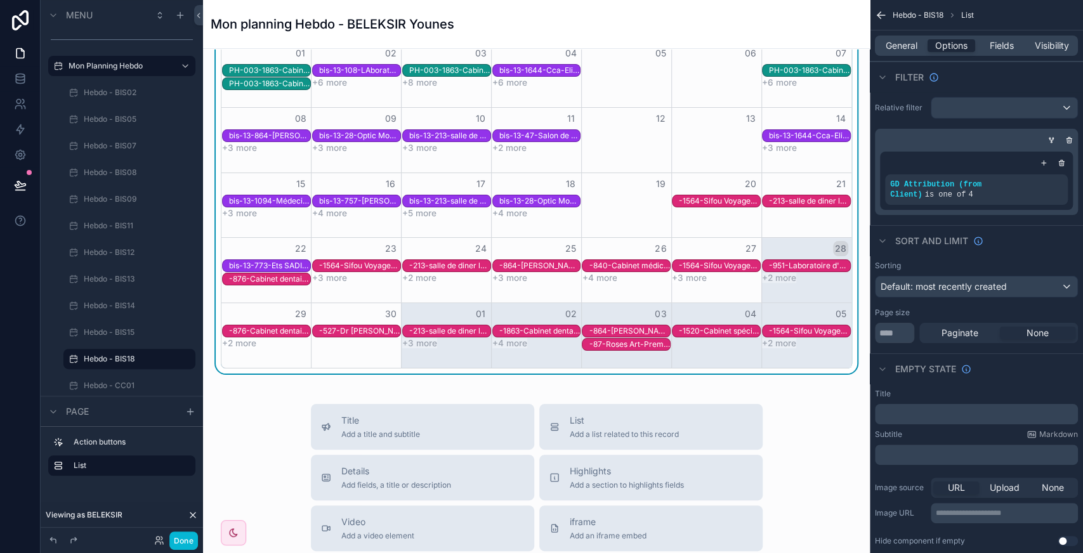
scroll to position [155, 0]
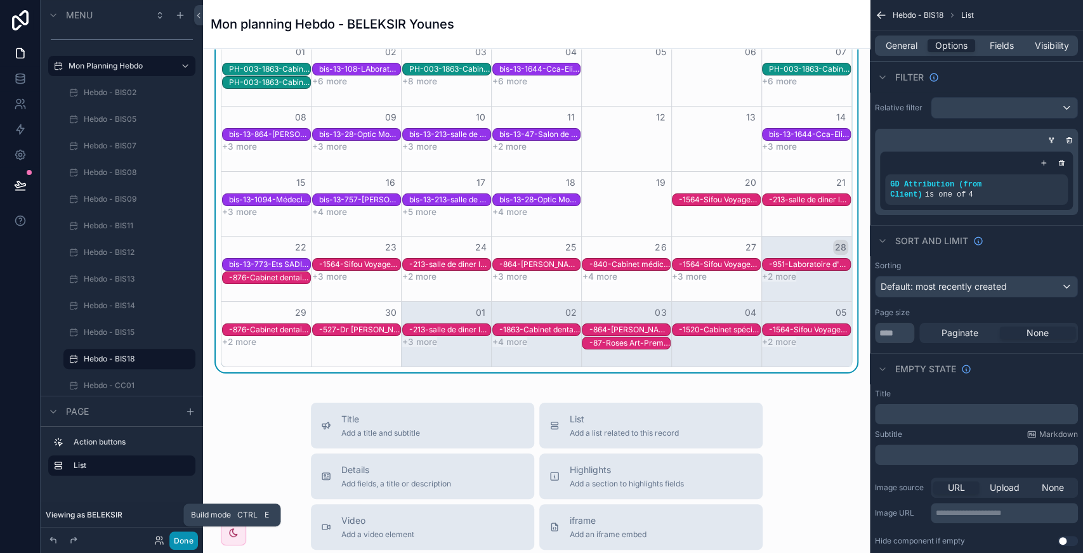
click at [185, 538] on button "Done" at bounding box center [183, 540] width 29 height 18
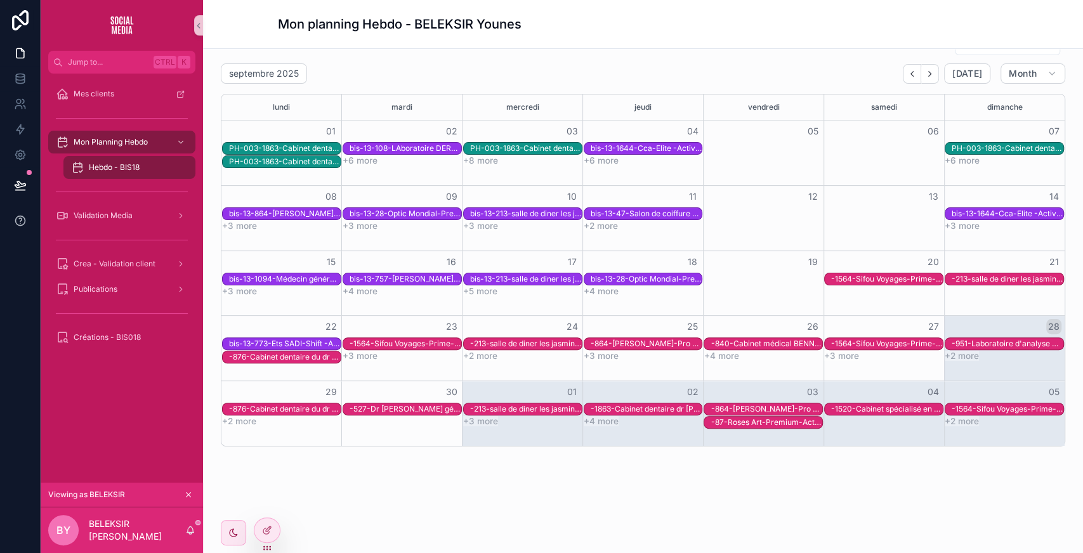
scroll to position [75, 0]
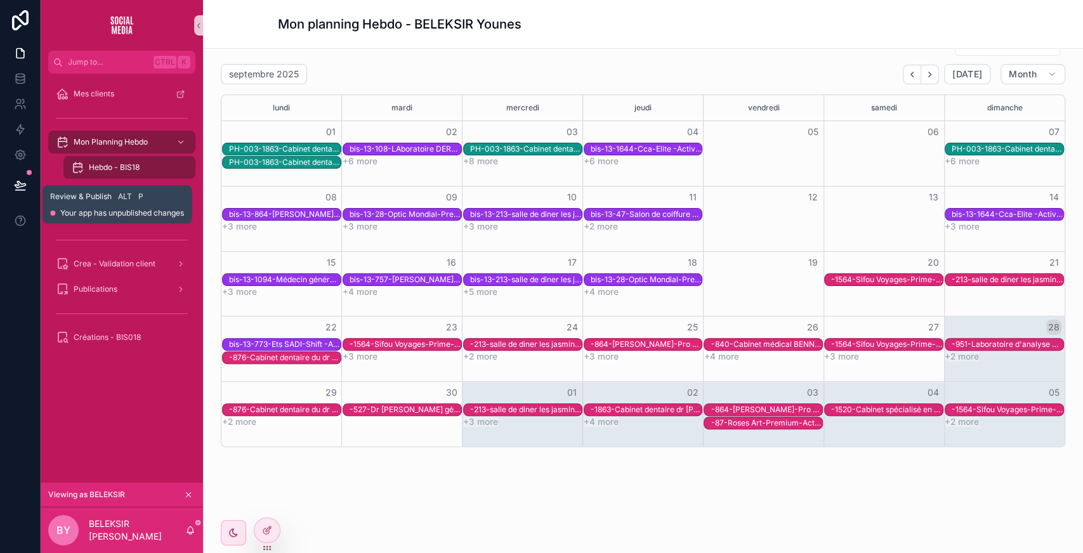
click at [15, 190] on icon at bounding box center [20, 185] width 13 height 13
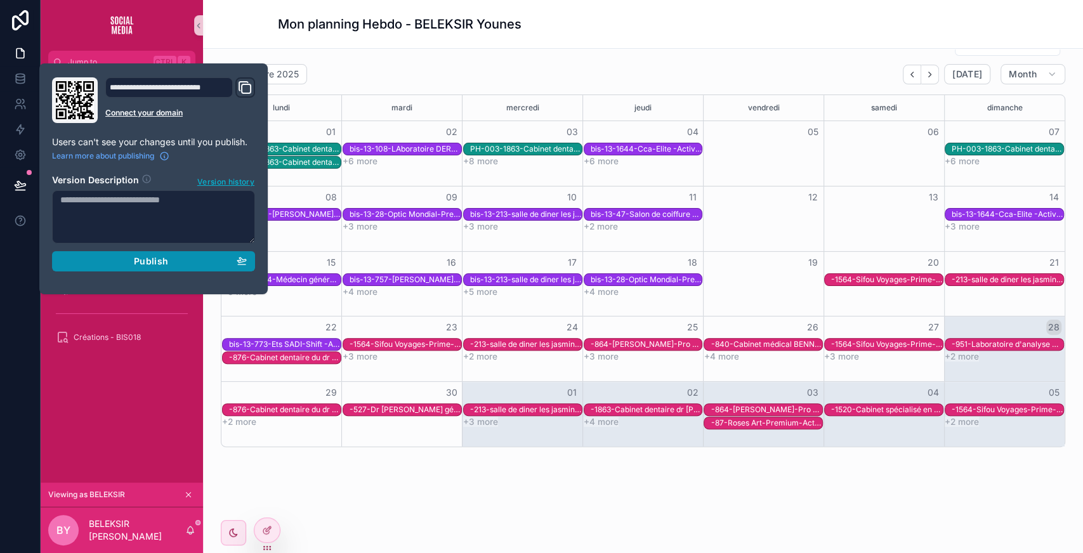
click at [137, 264] on span "Publish" at bounding box center [151, 261] width 34 height 11
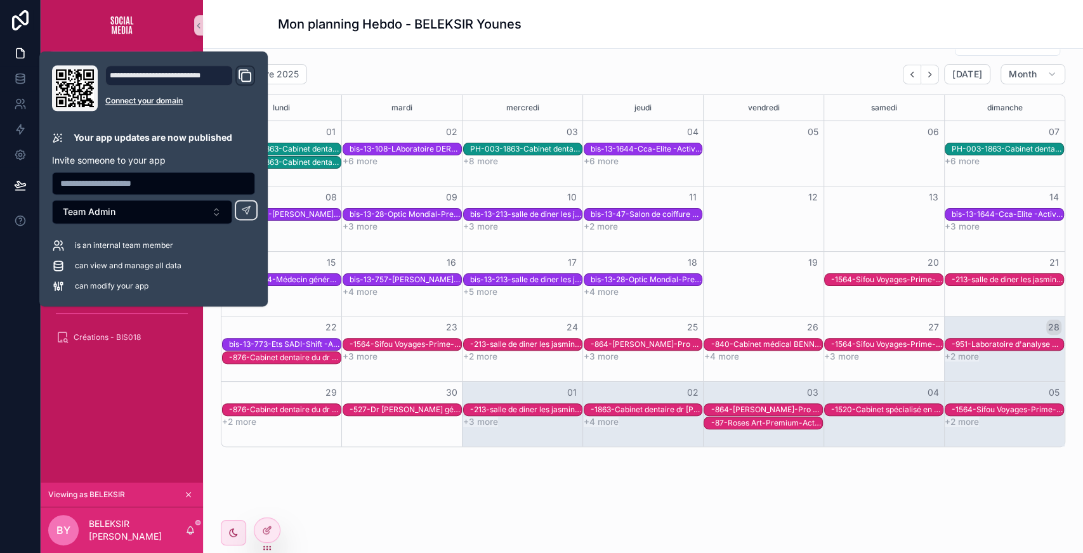
click at [448, 524] on div "Mettre a jour mon planning Hebdo [DATE] [DATE] Month [DATE] [DATE] [DATE] [DATE…" at bounding box center [643, 253] width 880 height 559
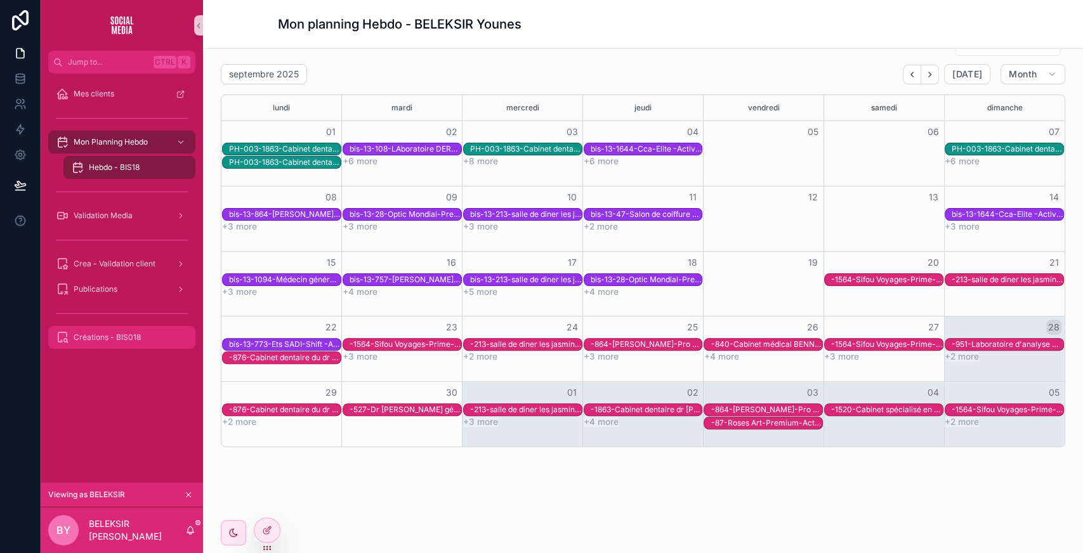
click at [138, 338] on span "Créations - BIS018" at bounding box center [107, 337] width 67 height 10
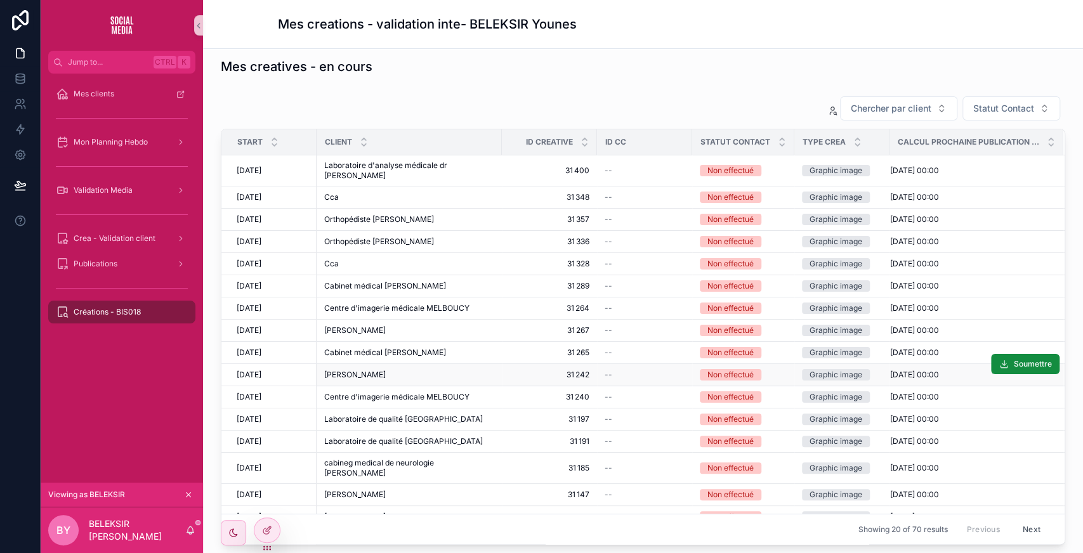
scroll to position [5, 0]
click at [983, 117] on button "Statut Contact" at bounding box center [1011, 110] width 98 height 24
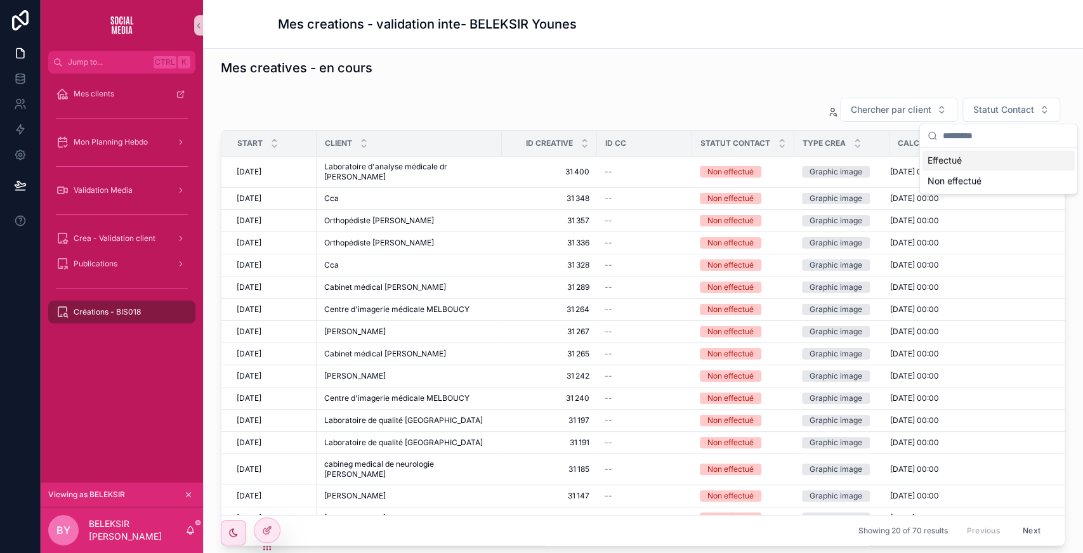
click at [972, 156] on div "Effectué" at bounding box center [998, 160] width 152 height 20
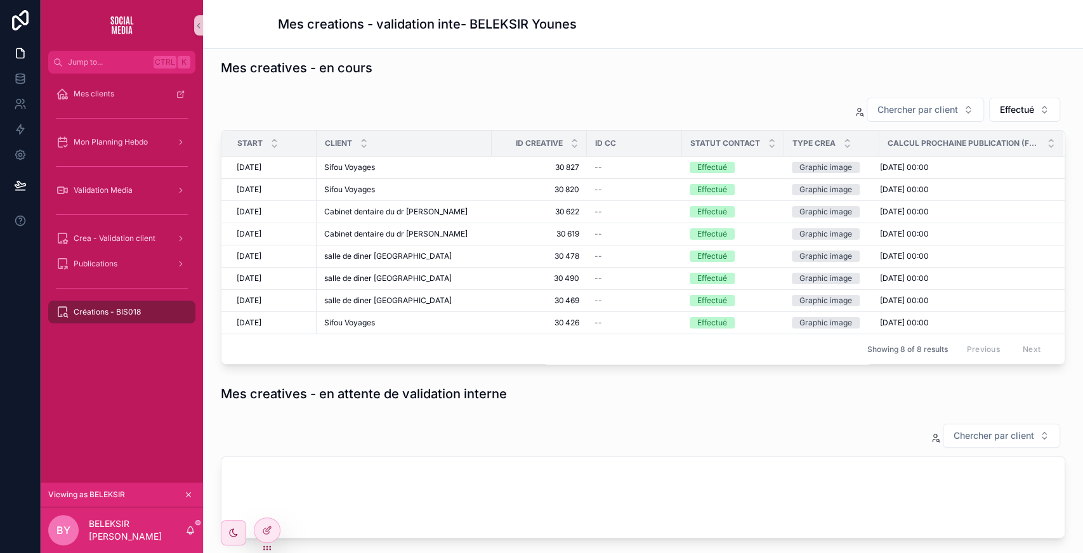
scroll to position [49, 0]
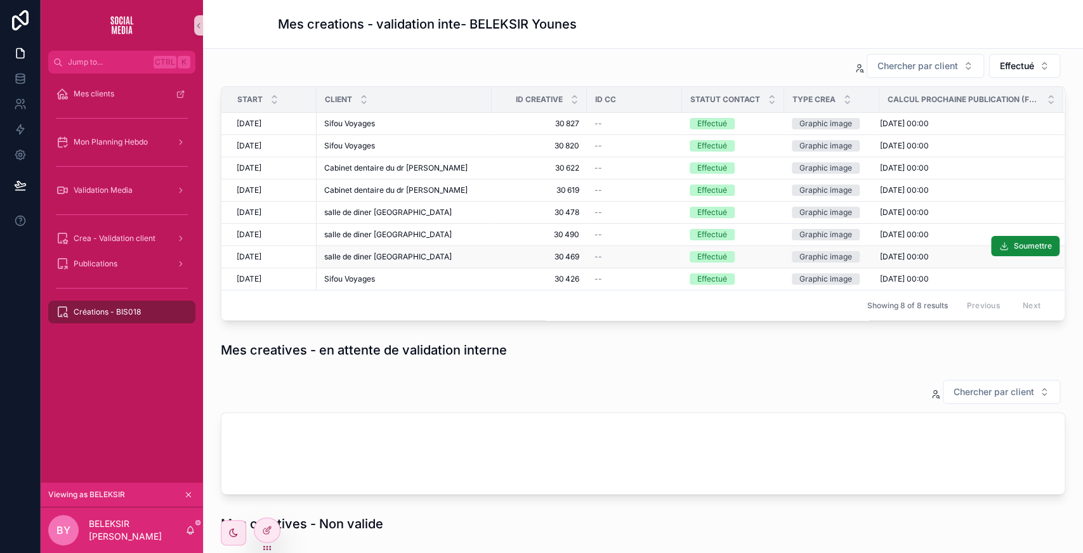
click at [414, 257] on div "salle de [GEOGRAPHIC_DATA]" at bounding box center [404, 257] width 160 height 10
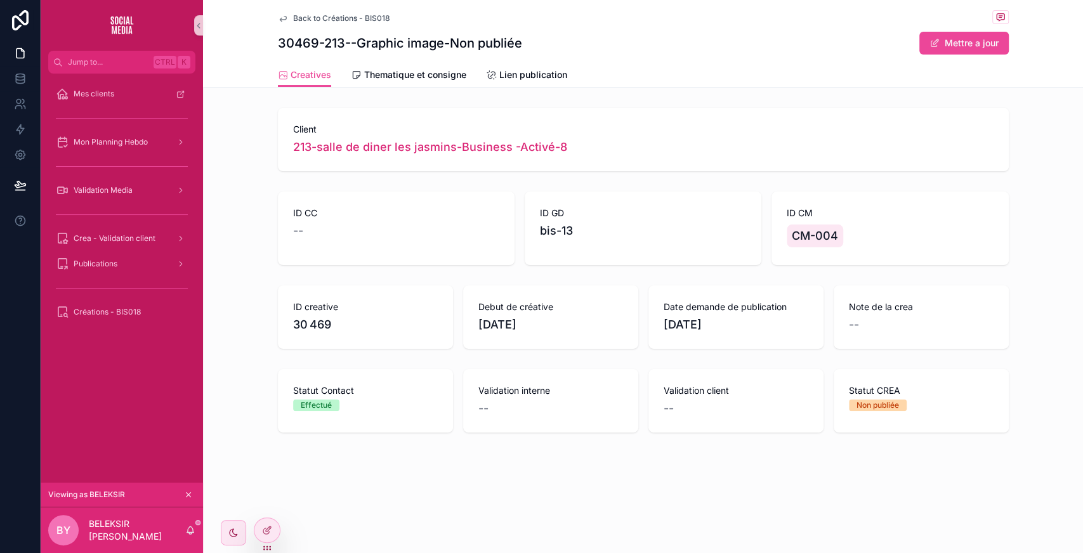
scroll to position [6, 0]
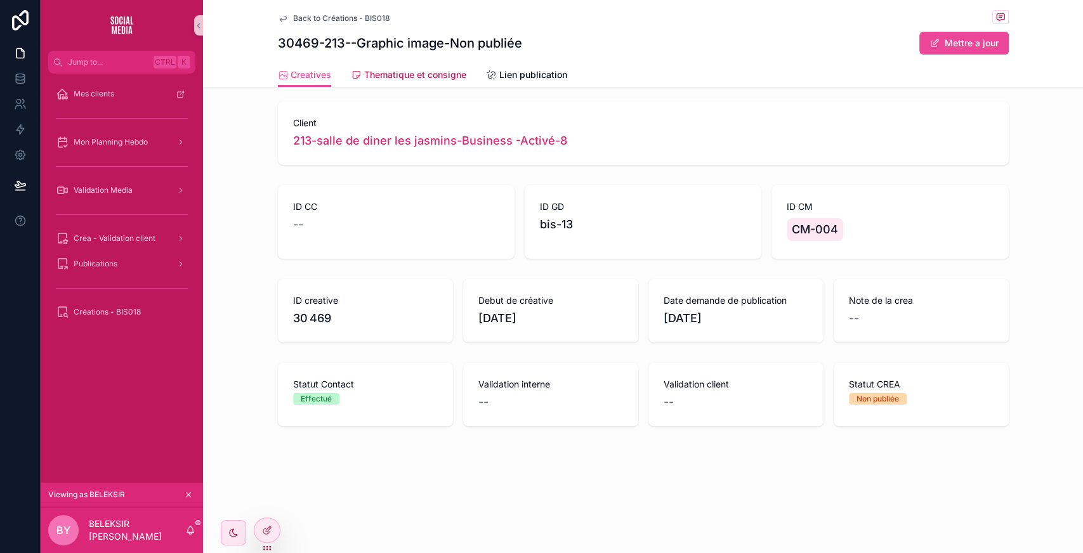
click at [394, 68] on span "Thematique et consigne" at bounding box center [415, 74] width 102 height 13
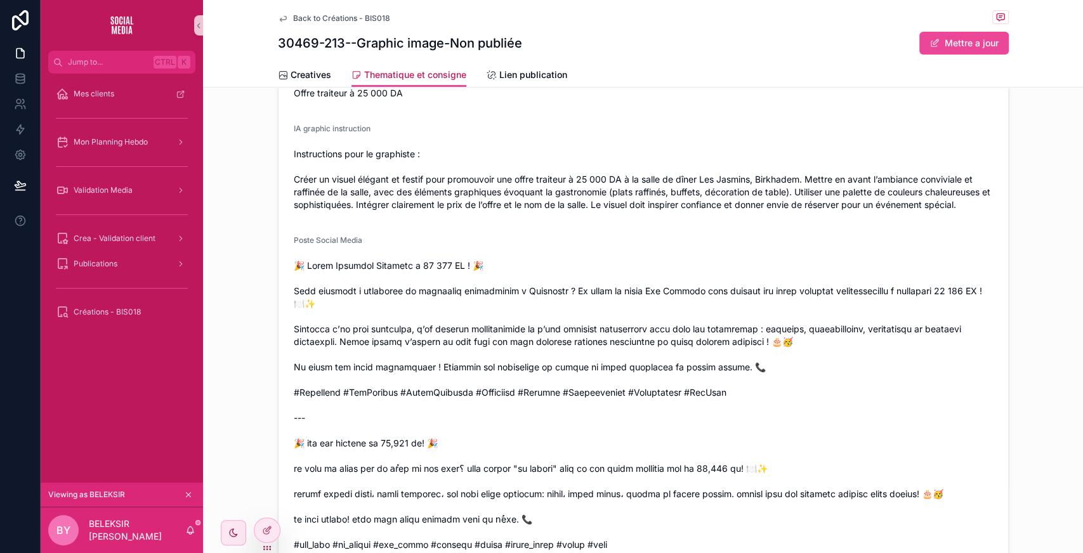
scroll to position [60, 0]
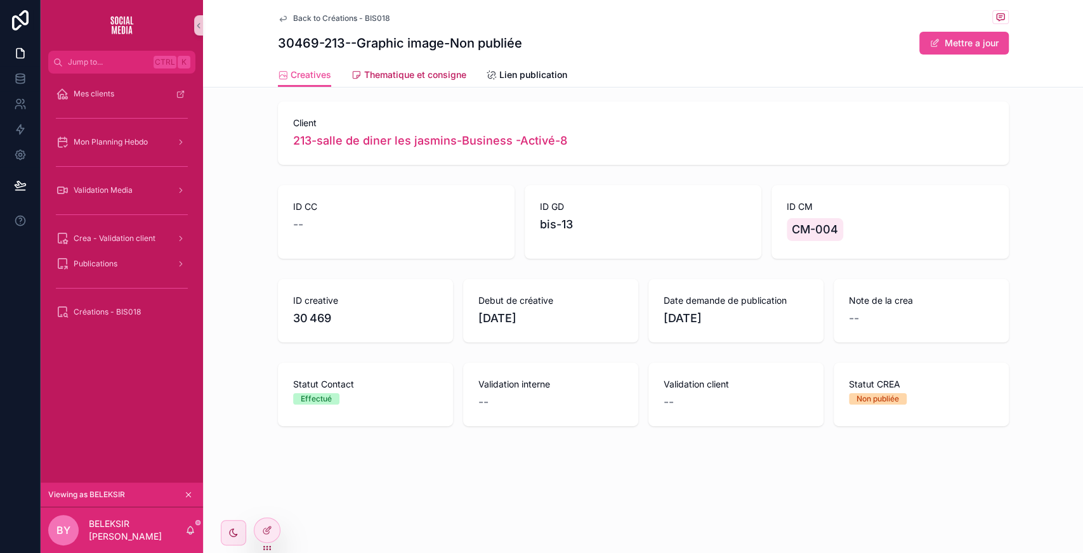
scroll to position [6, 0]
